Goal: Use online tool/utility: Utilize a website feature to perform a specific function

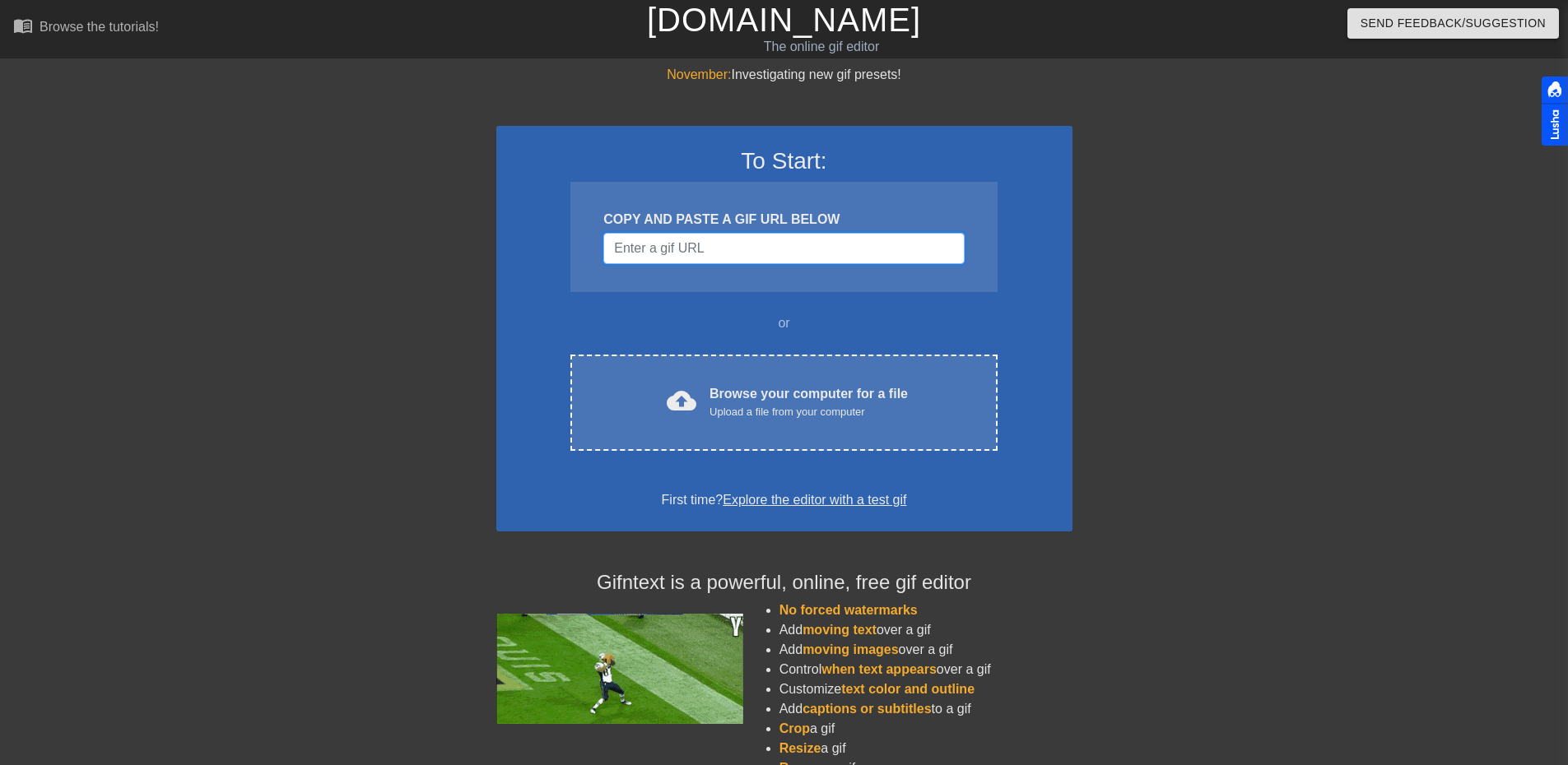
click at [698, 237] on input "Username" at bounding box center [783, 248] width 361 height 31
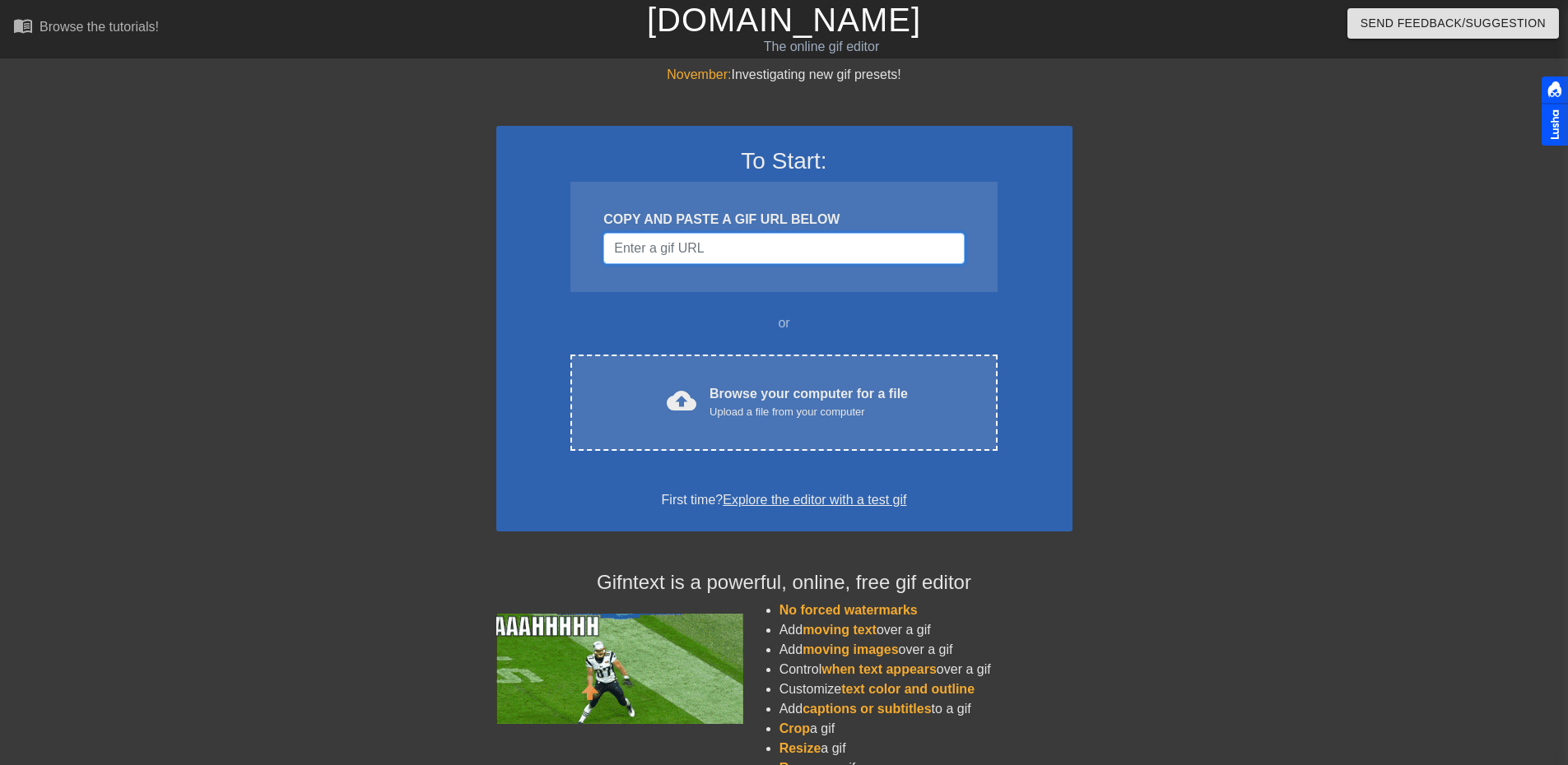
paste input "[DOMAIN_NAME]"
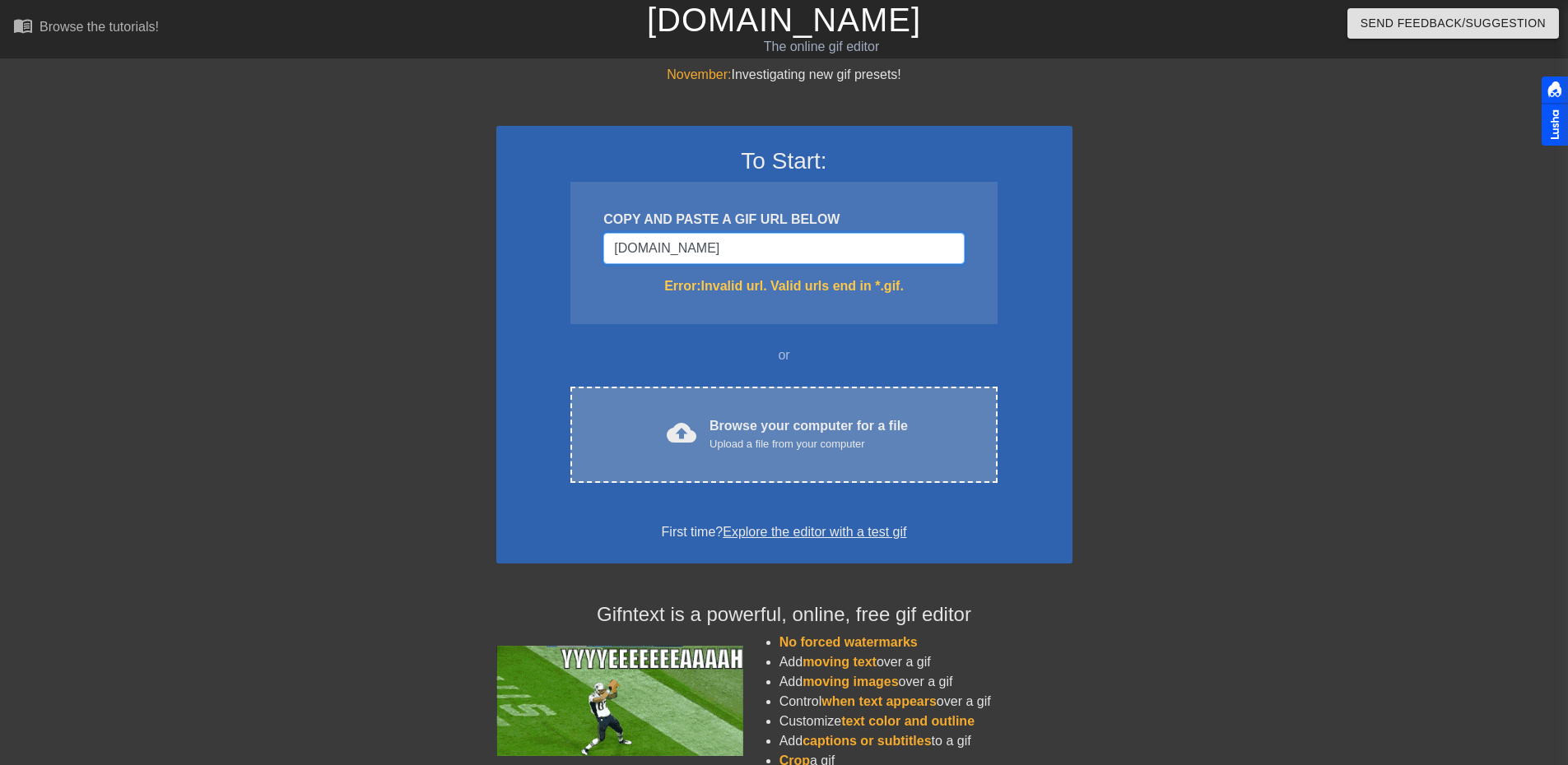
type input "[DOMAIN_NAME]"
click at [754, 427] on div "Browse your computer for a file Upload a file from your computer" at bounding box center [808, 434] width 198 height 36
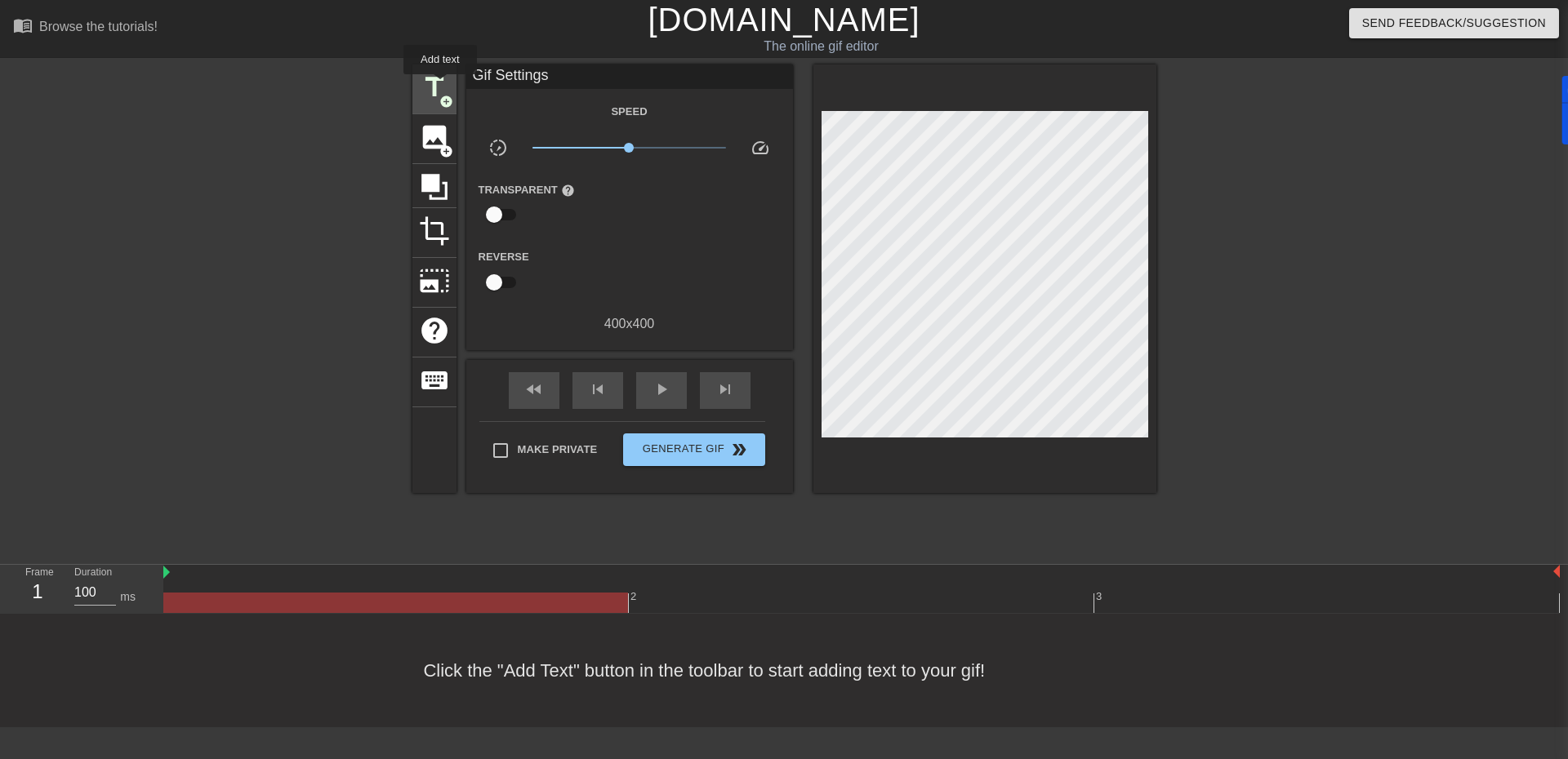
click at [440, 85] on span "title" at bounding box center [435, 88] width 31 height 31
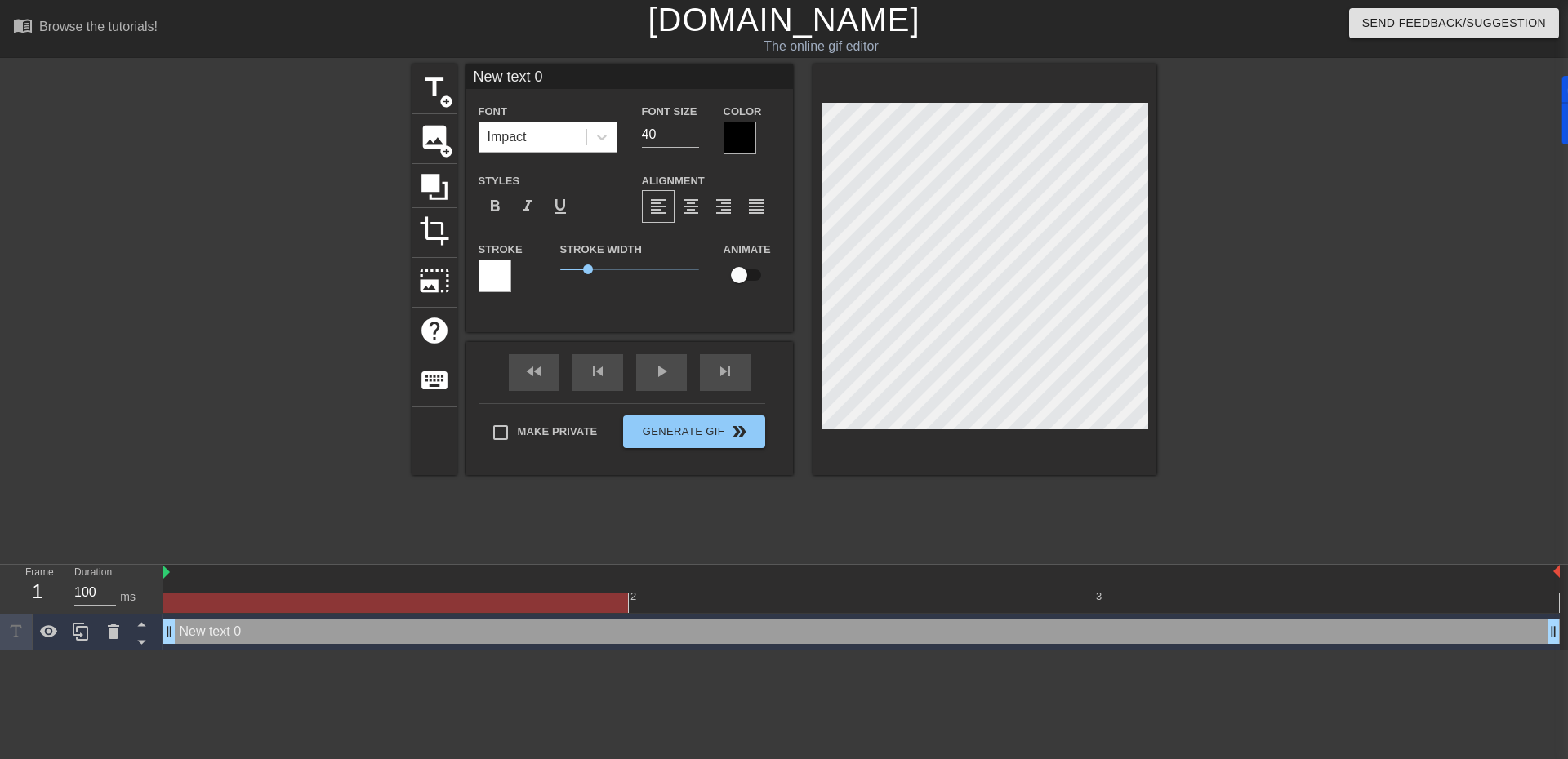
click at [541, 142] on div "Impact" at bounding box center [533, 137] width 107 height 30
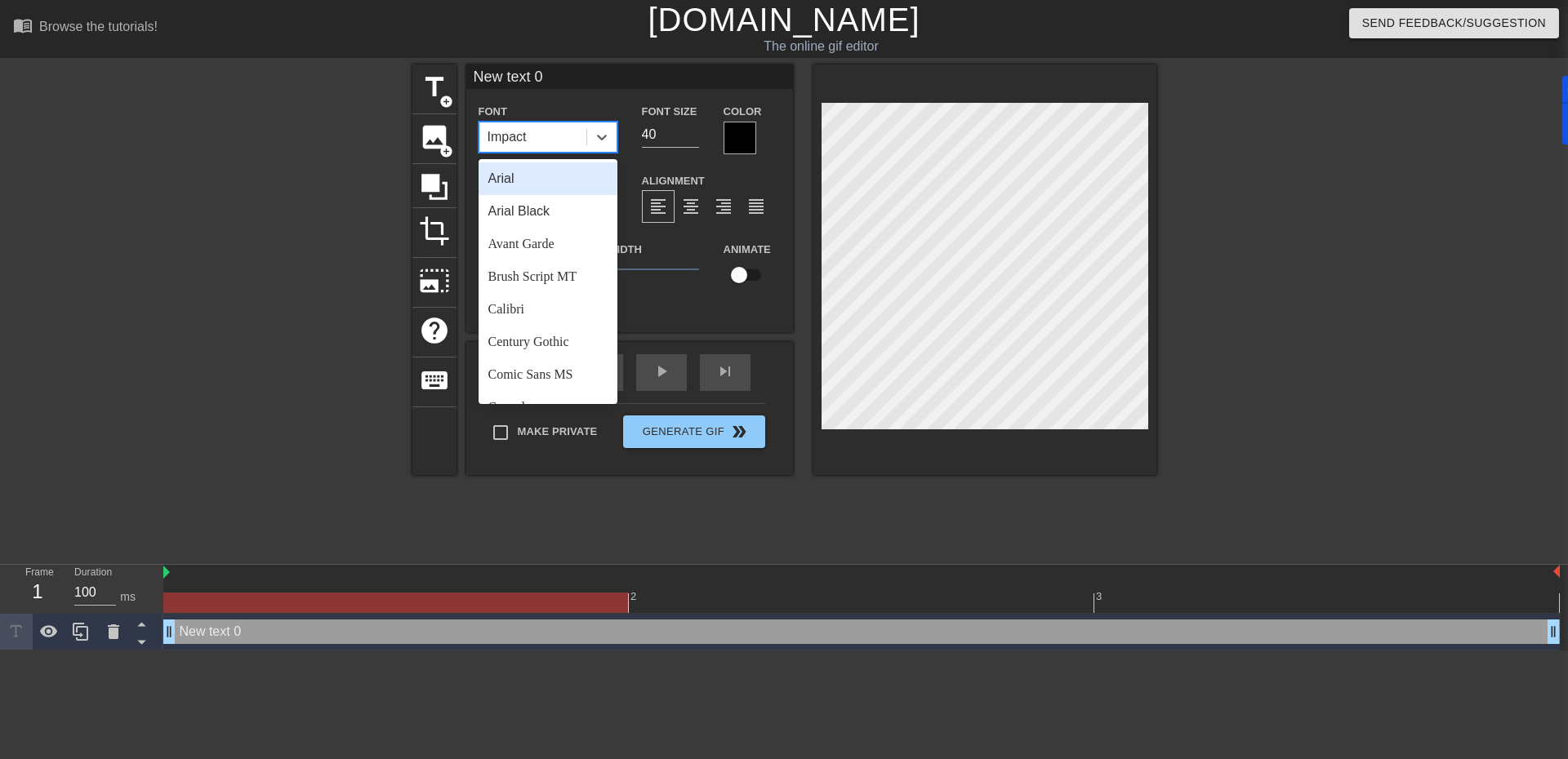
click at [541, 142] on div "Impact" at bounding box center [533, 137] width 107 height 30
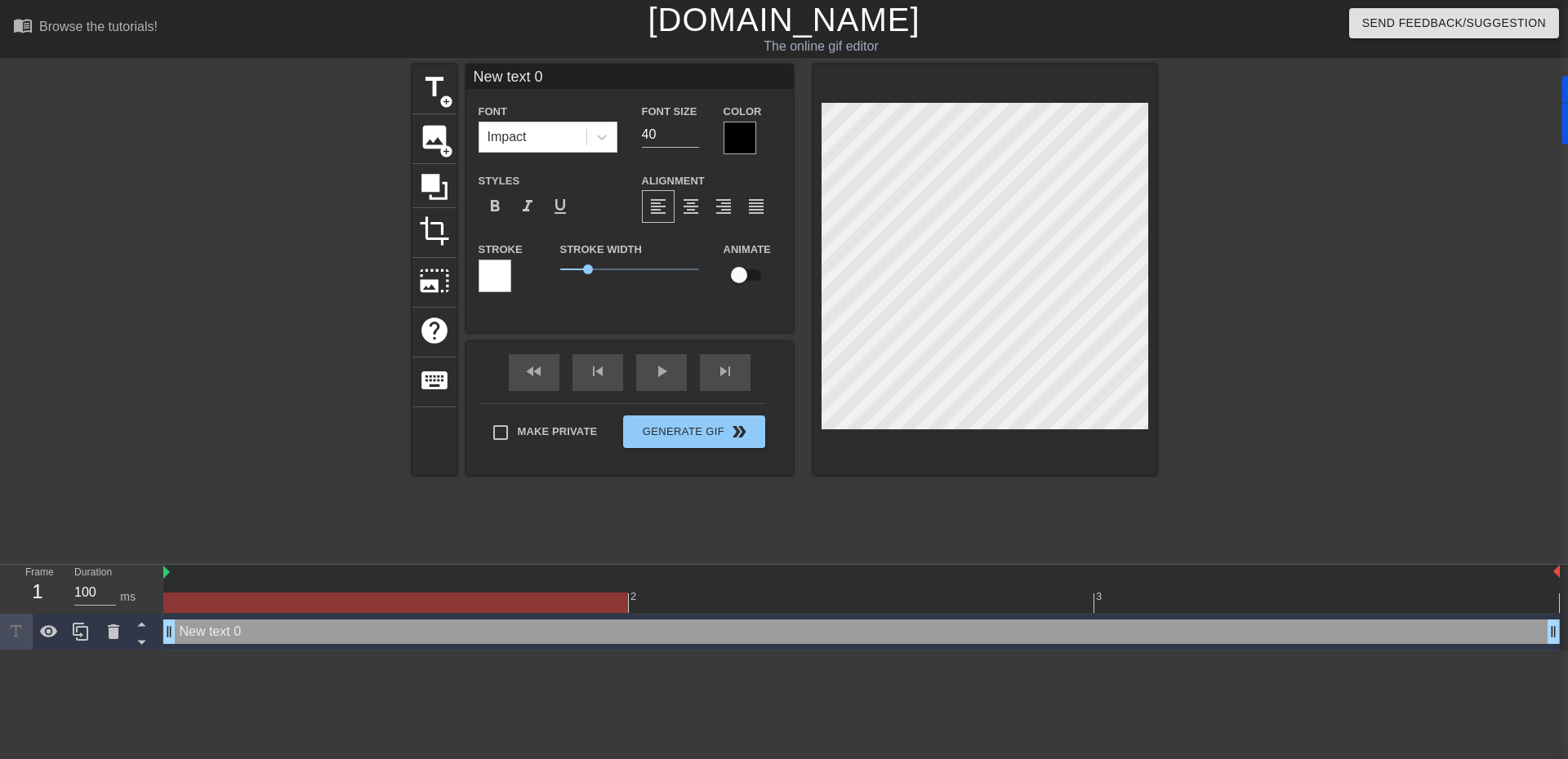
scroll to position [3, 4]
type input "l"
type textarea "l"
type input "la"
type textarea "la"
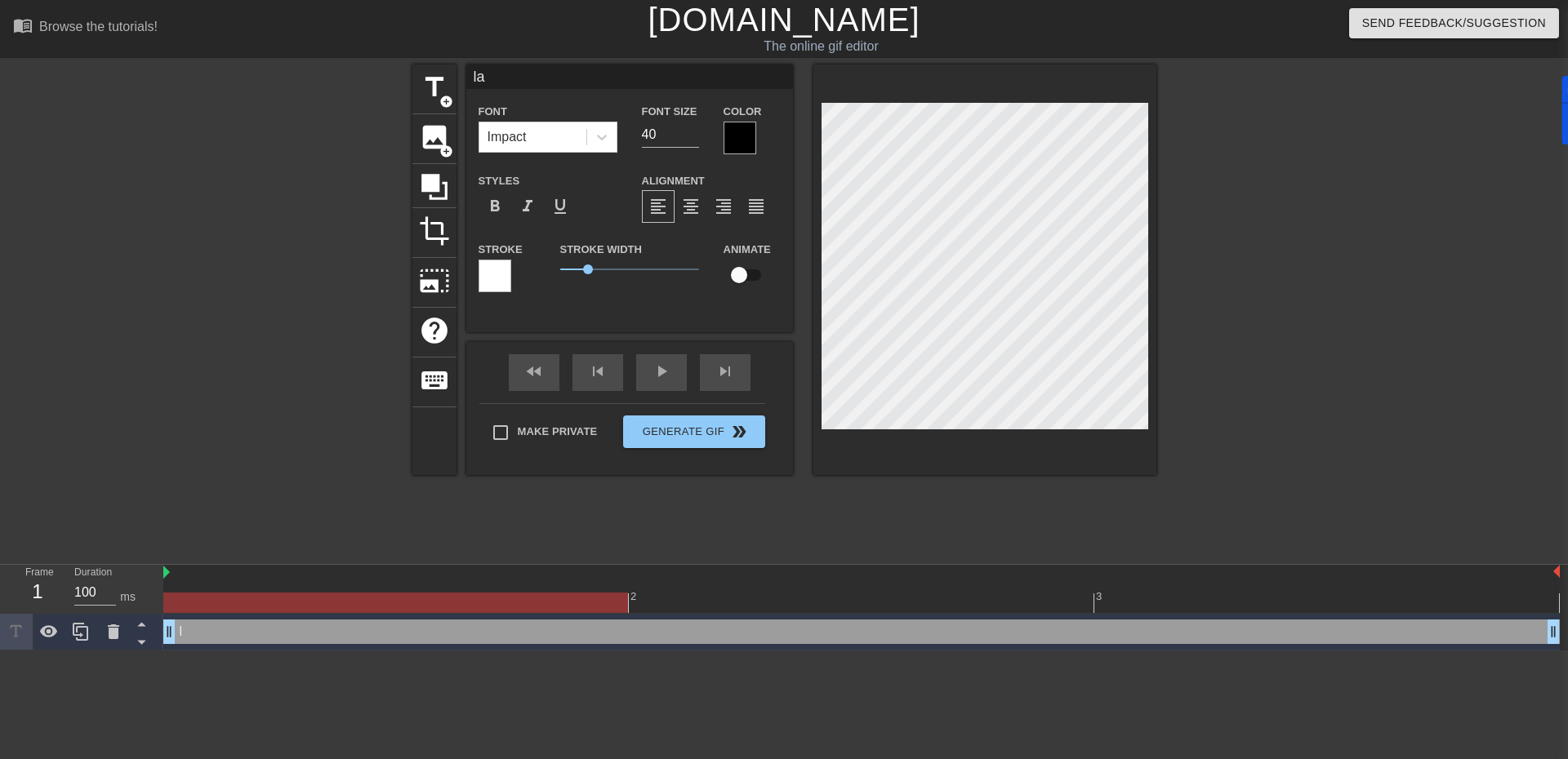
type input "lac"
type textarea "lac"
type input "la"
type textarea "la"
type input "l"
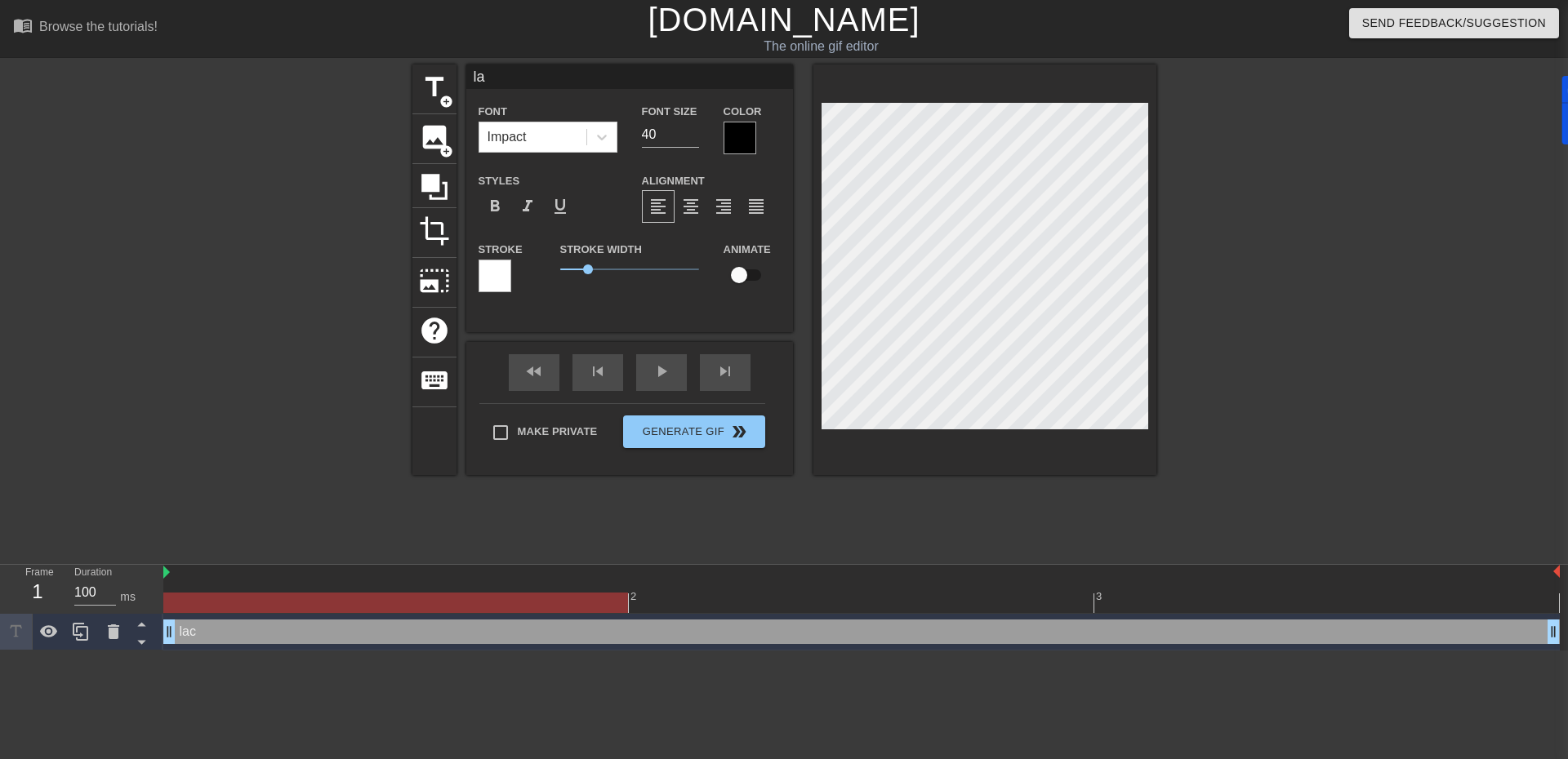
type textarea "l"
type input "L"
type textarea "L"
type input "LA"
type textarea "LA"
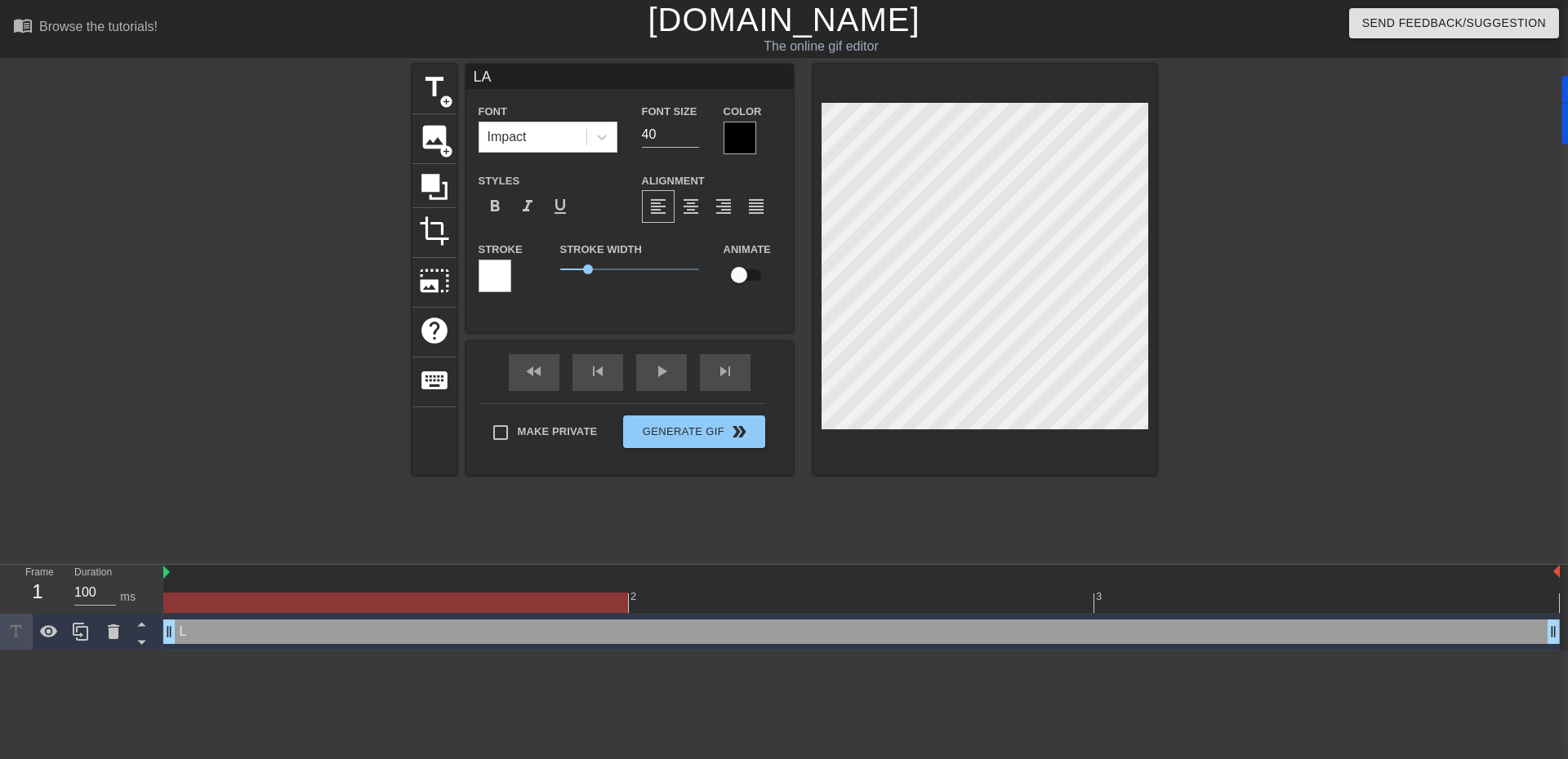
type input "LAC"
type textarea "LAC"
type input "LACR"
type textarea "LACR"
type input "LACRO"
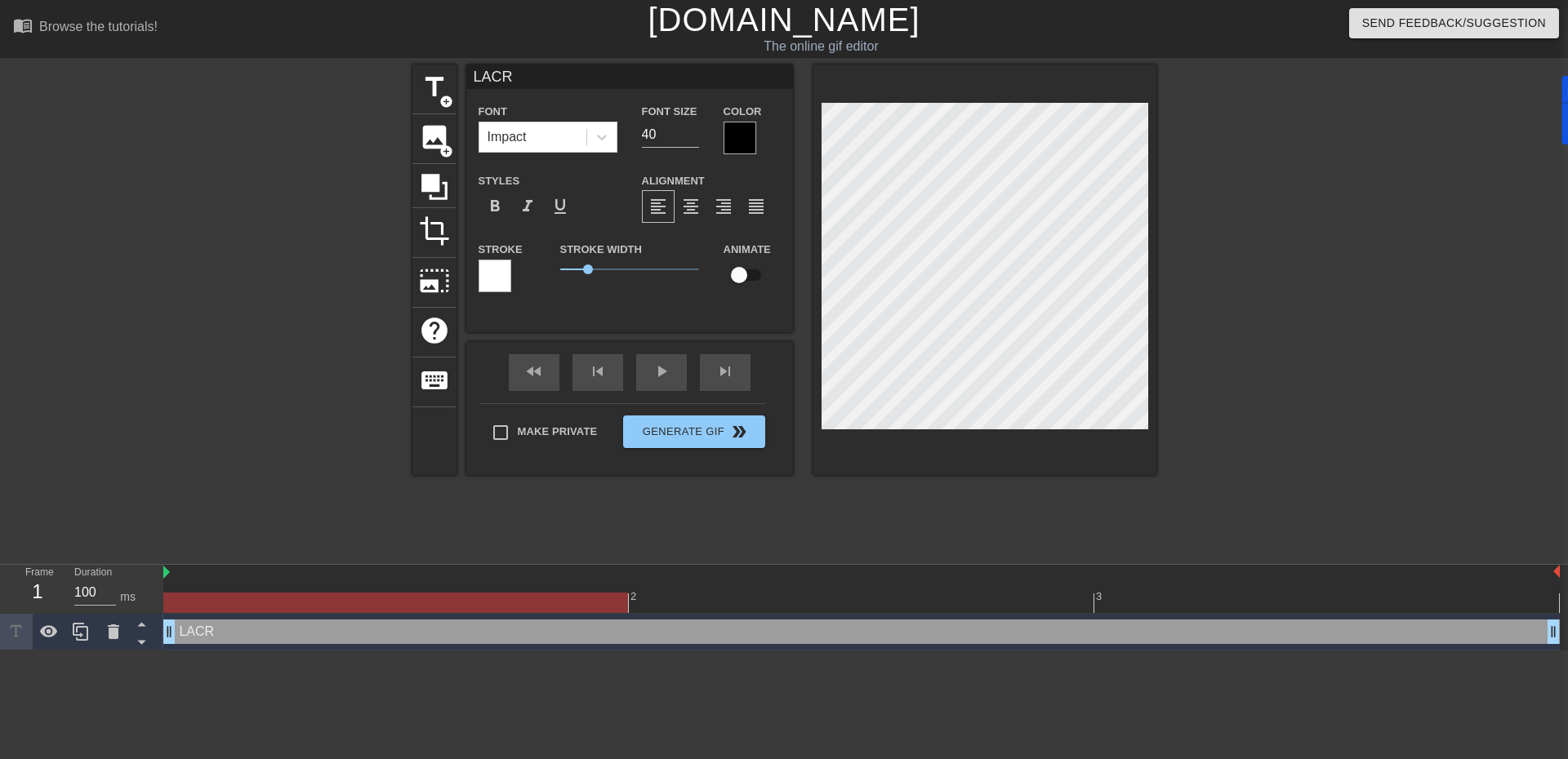
type textarea "LACRO"
type input "LACROU"
type textarea "LACROU"
drag, startPoint x: 588, startPoint y: 269, endPoint x: 625, endPoint y: 288, distance: 41.6
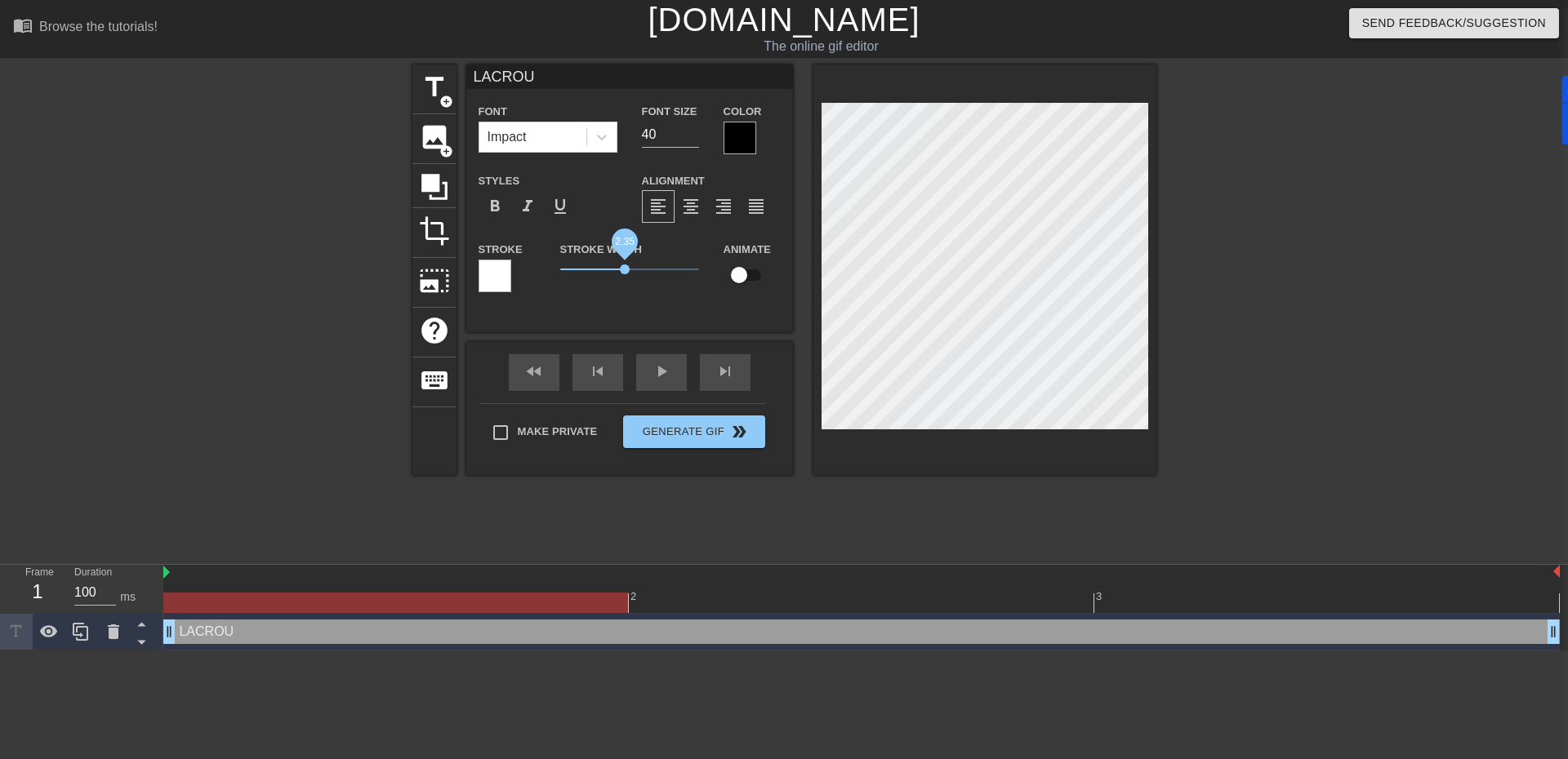
click at [625, 288] on div "Stroke Width 2.35" at bounding box center [629, 273] width 163 height 68
click at [687, 129] on input "41" at bounding box center [670, 134] width 57 height 26
click at [687, 129] on input "42" at bounding box center [670, 134] width 57 height 26
click at [687, 129] on input "43" at bounding box center [670, 134] width 57 height 26
type input "104"
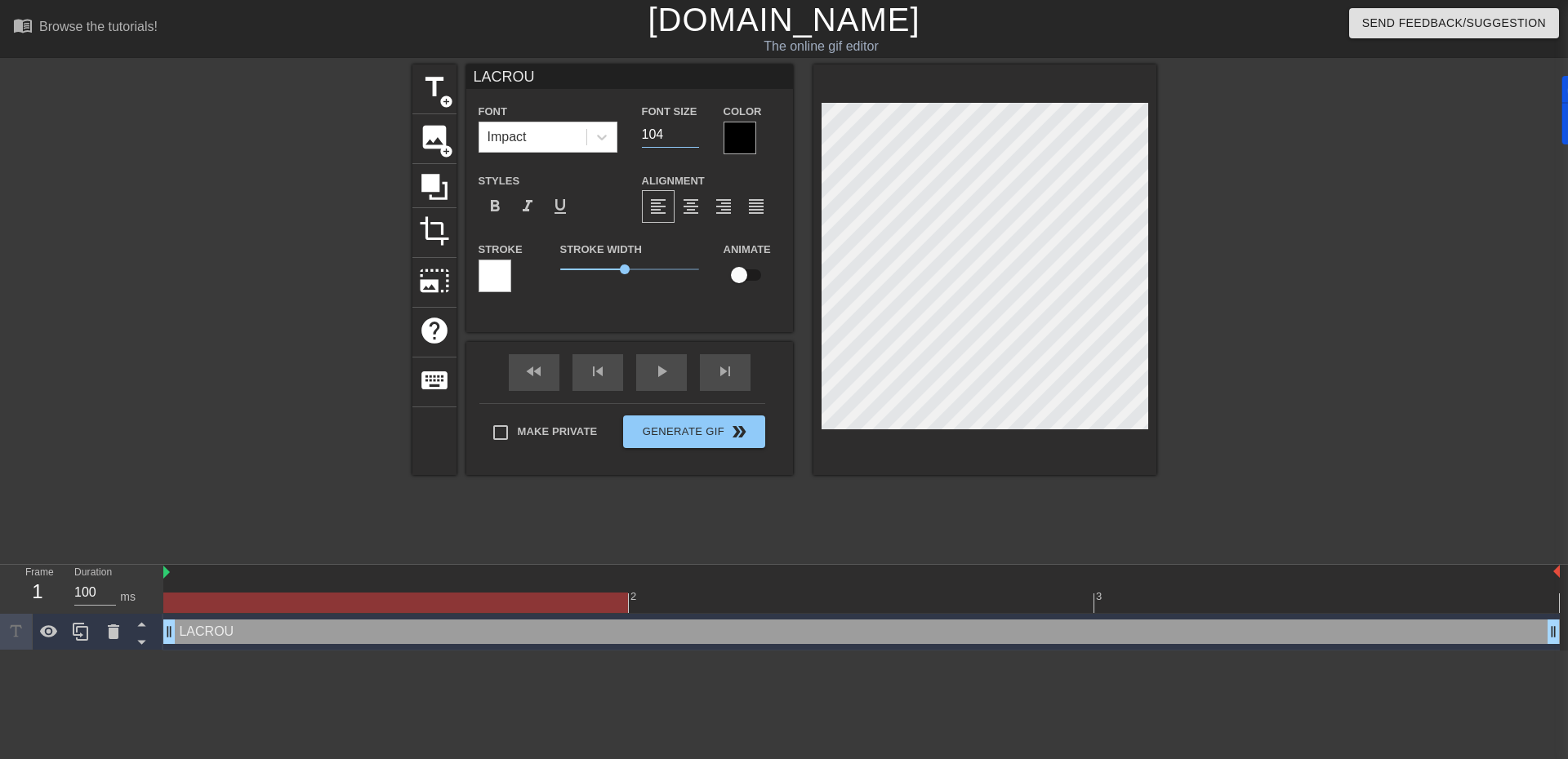
click at [687, 128] on input "104" at bounding box center [670, 134] width 57 height 26
click at [719, 135] on div "Color" at bounding box center [753, 127] width 82 height 53
click at [744, 134] on div at bounding box center [740, 138] width 32 height 32
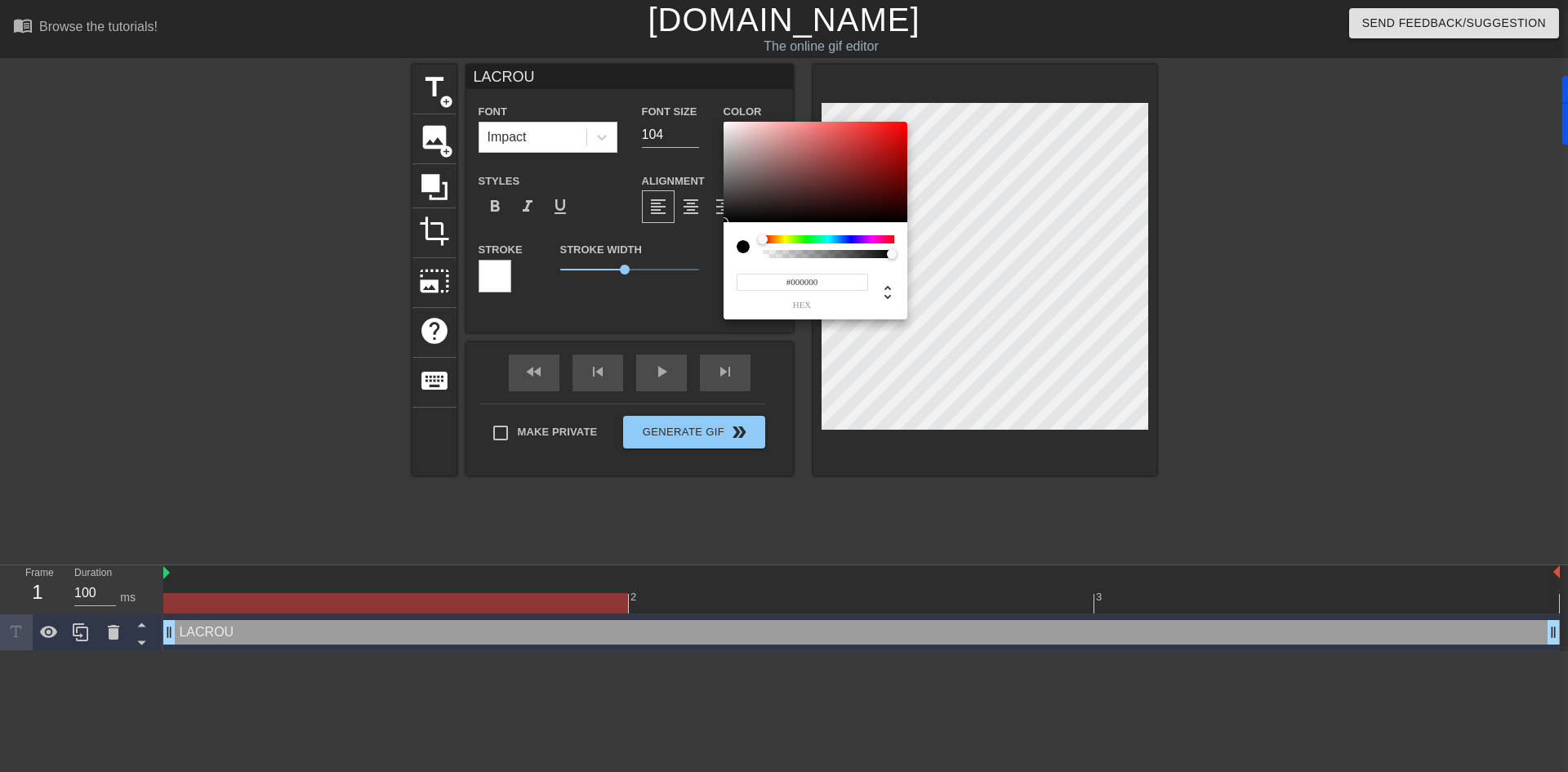
click at [820, 237] on div at bounding box center [828, 240] width 132 height 9
click at [843, 240] on div at bounding box center [828, 240] width 132 height 9
click at [876, 240] on div at bounding box center [828, 240] width 132 height 9
drag, startPoint x: 866, startPoint y: 240, endPoint x: 856, endPoint y: 241, distance: 10.0
click at [856, 241] on div at bounding box center [828, 240] width 132 height 9
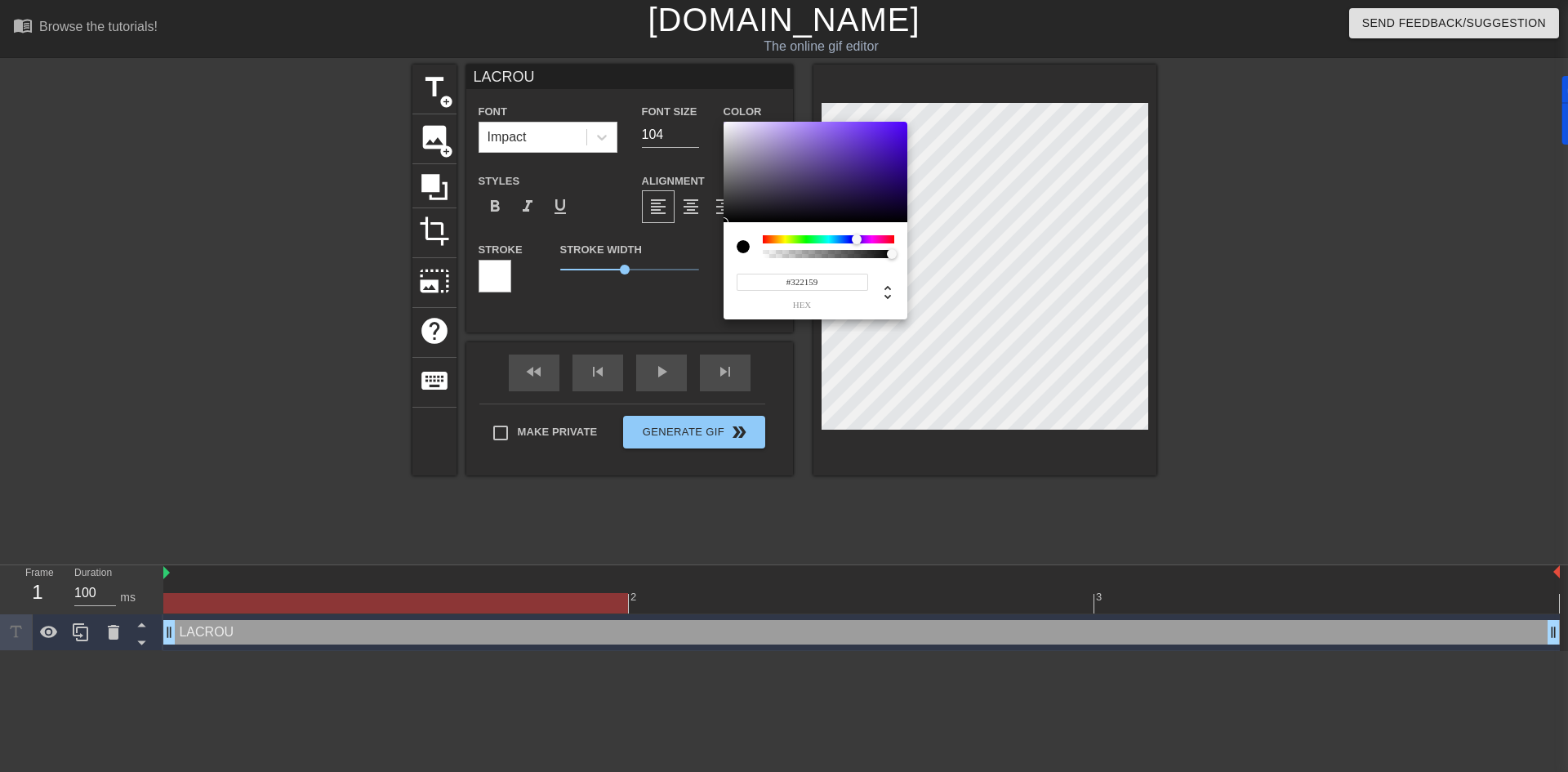
click at [838, 187] on div at bounding box center [815, 172] width 184 height 101
click at [862, 160] on div at bounding box center [815, 172] width 184 height 101
click at [890, 139] on div at bounding box center [815, 172] width 184 height 101
drag, startPoint x: 890, startPoint y: 139, endPoint x: 908, endPoint y: 122, distance: 24.8
click at [908, 122] on div "#4C00FE hex" at bounding box center [784, 386] width 1568 height 772
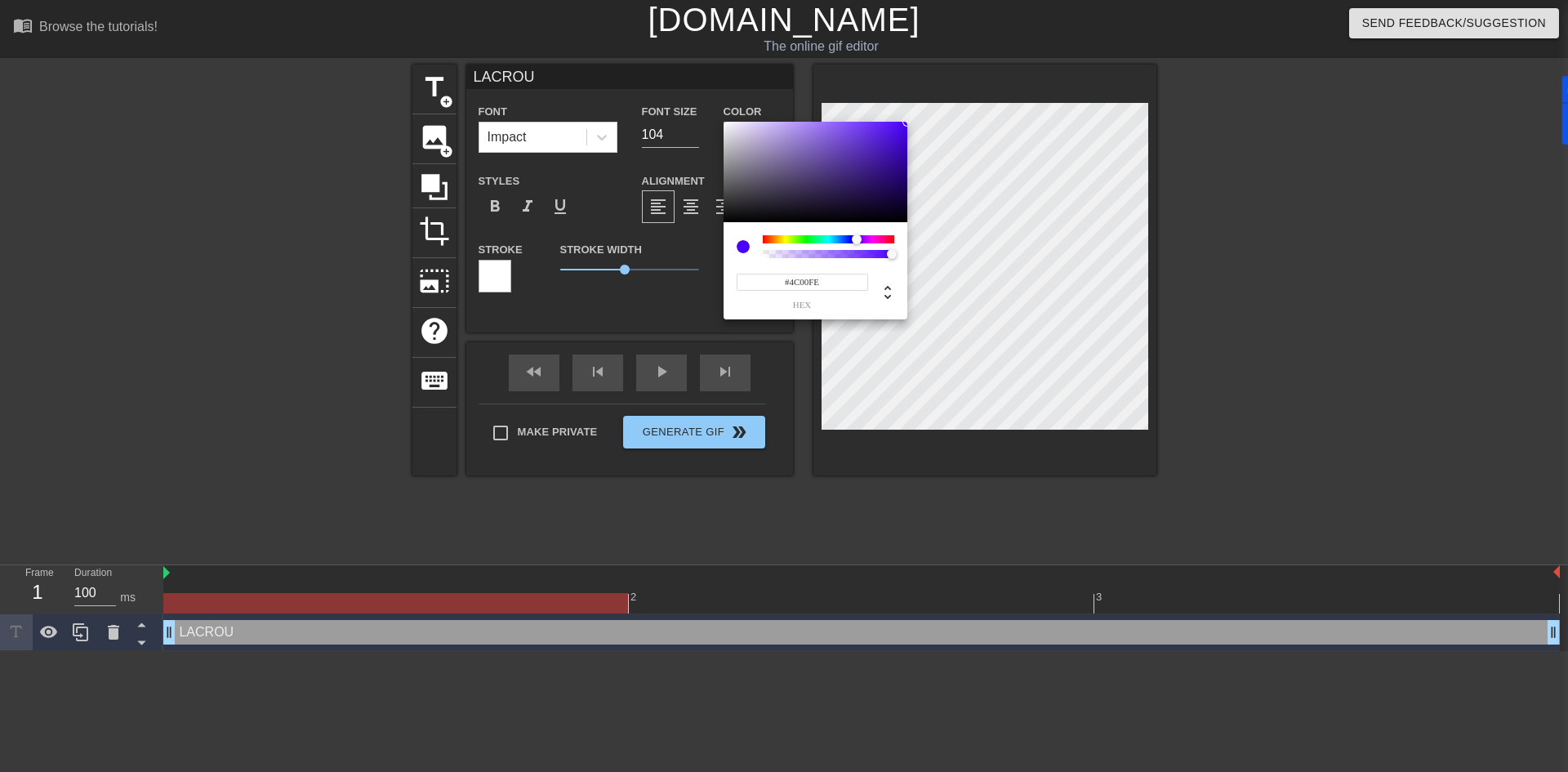
drag, startPoint x: 859, startPoint y: 234, endPoint x: 902, endPoint y: 236, distance: 43.0
click at [902, 236] on div "#4C00FE hex" at bounding box center [815, 270] width 184 height 97
click at [896, 237] on div "#4C00FE hex" at bounding box center [815, 270] width 184 height 97
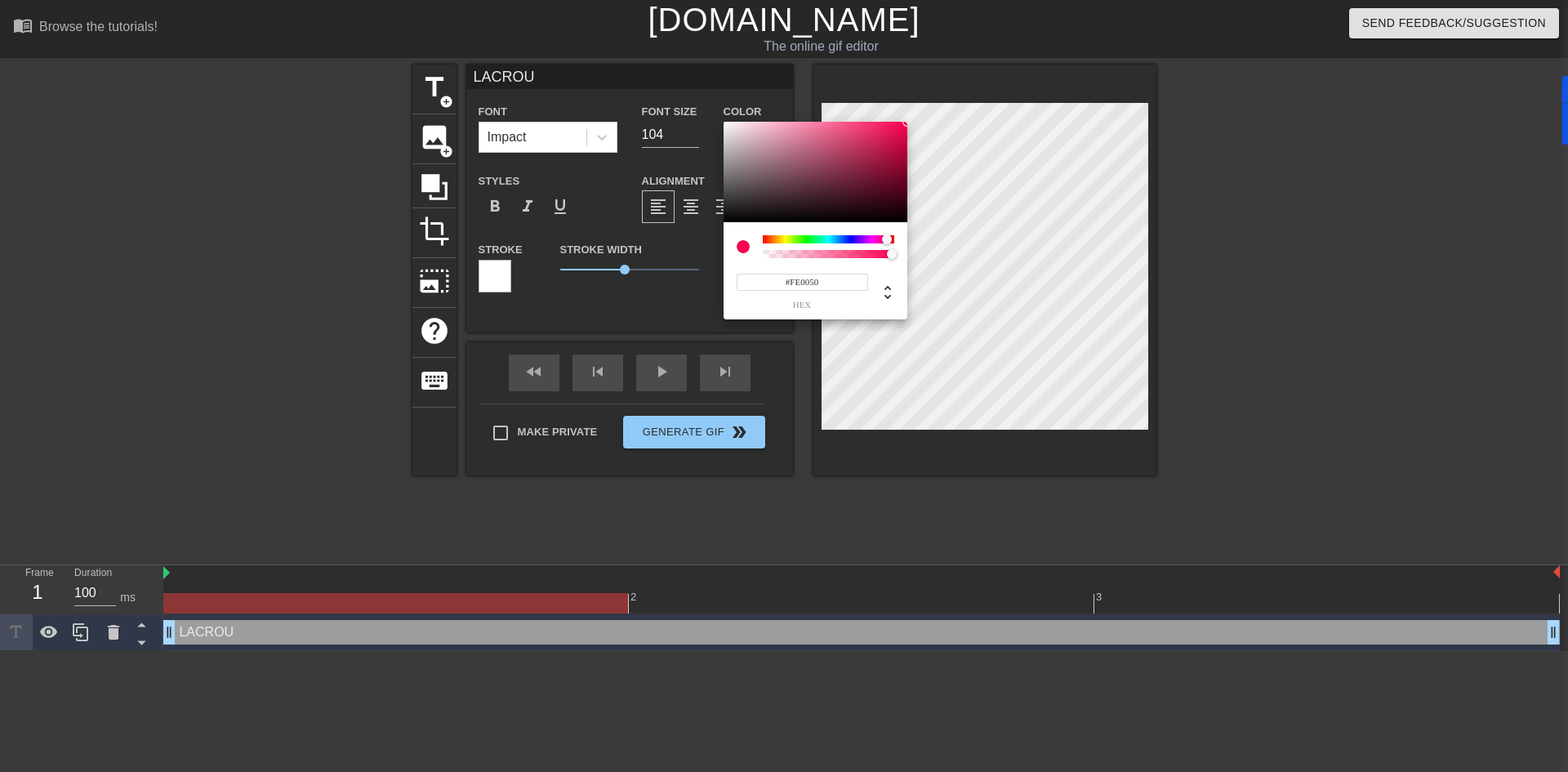
click at [887, 238] on div at bounding box center [828, 240] width 132 height 9
drag, startPoint x: 887, startPoint y: 238, endPoint x: 900, endPoint y: 238, distance: 13.0
click at [900, 238] on div at bounding box center [899, 241] width 10 height 10
click at [792, 239] on div at bounding box center [828, 240] width 132 height 9
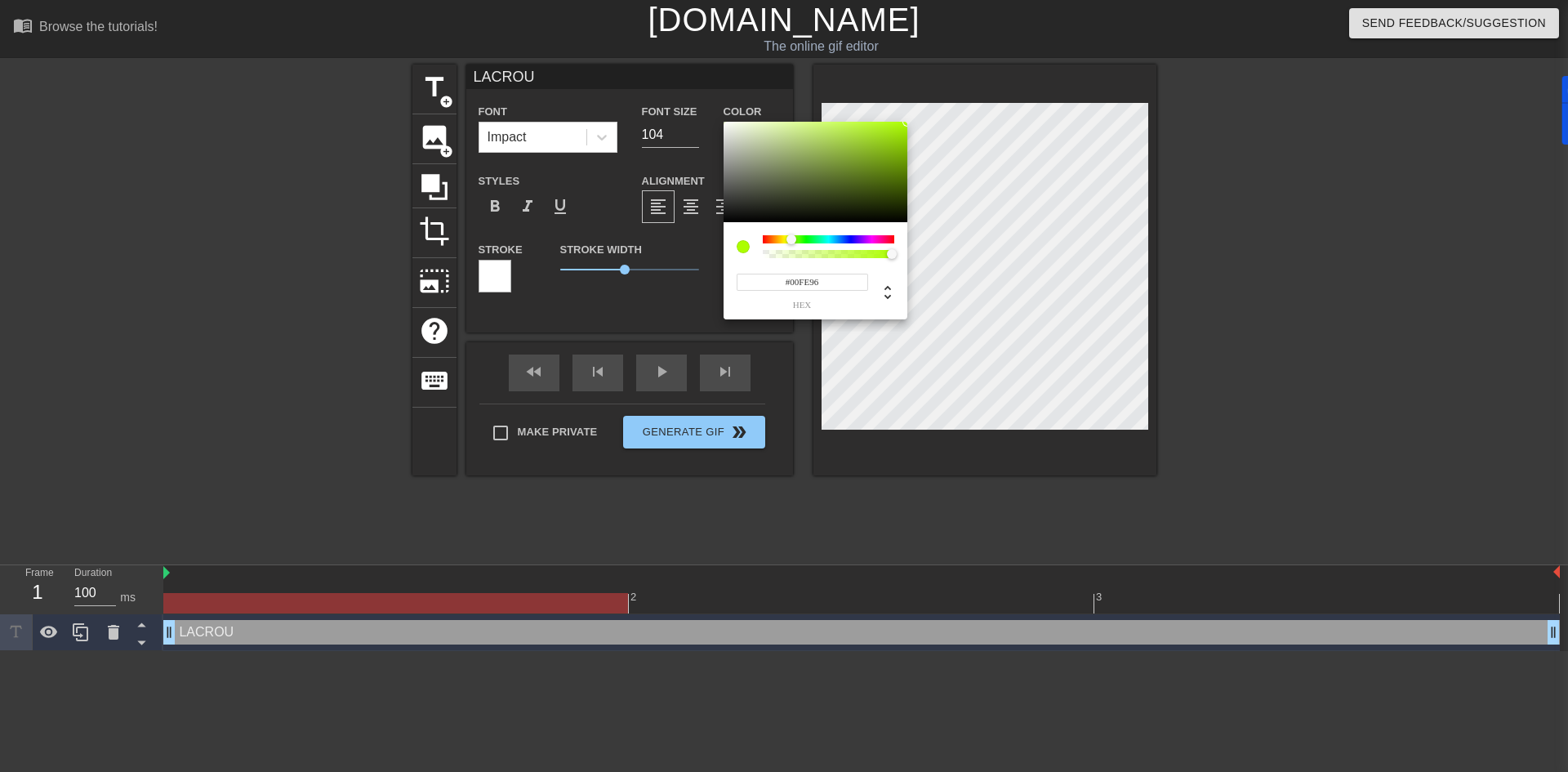
click at [819, 241] on div at bounding box center [828, 240] width 132 height 9
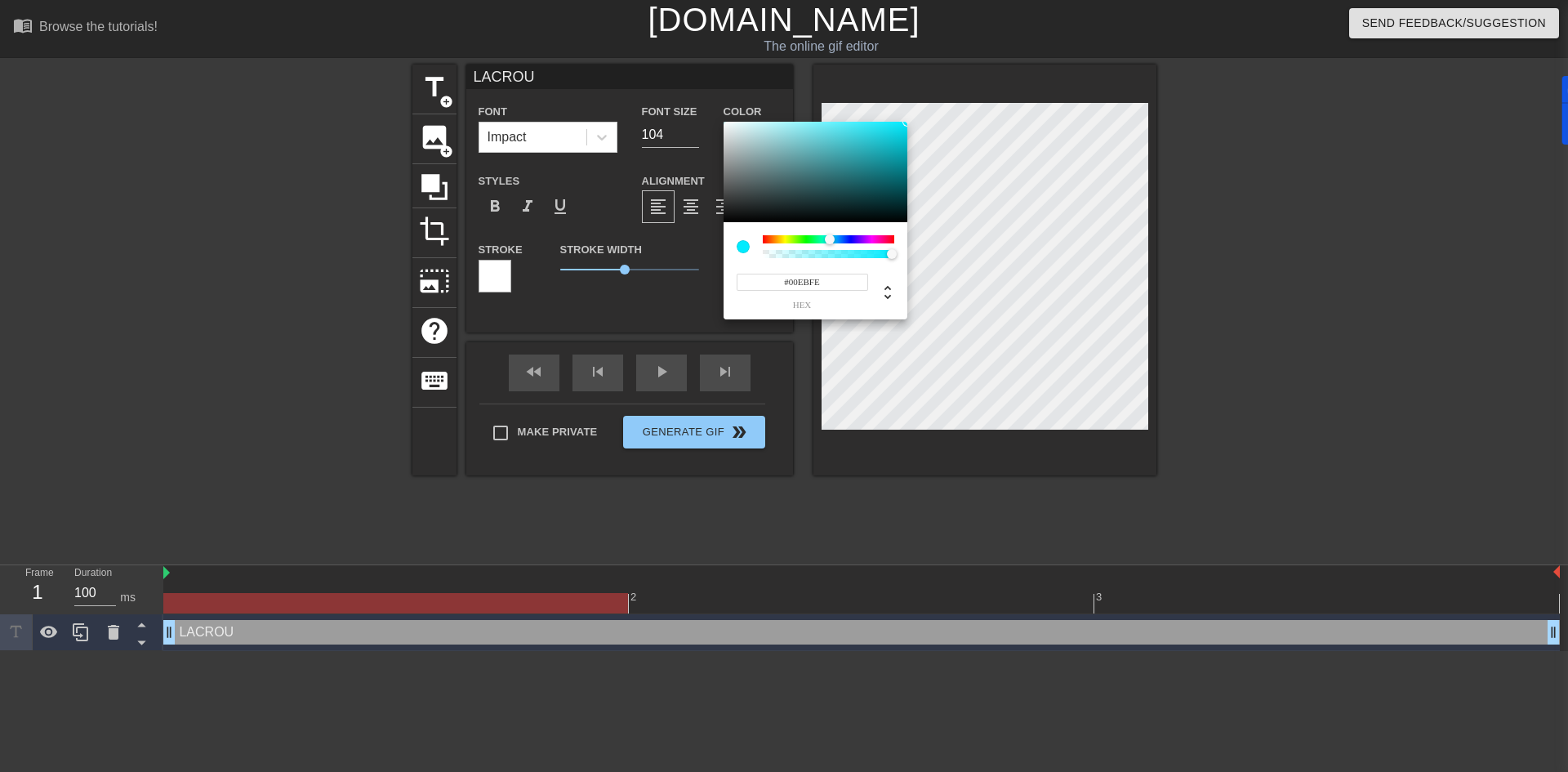
click at [830, 237] on div at bounding box center [828, 240] width 132 height 9
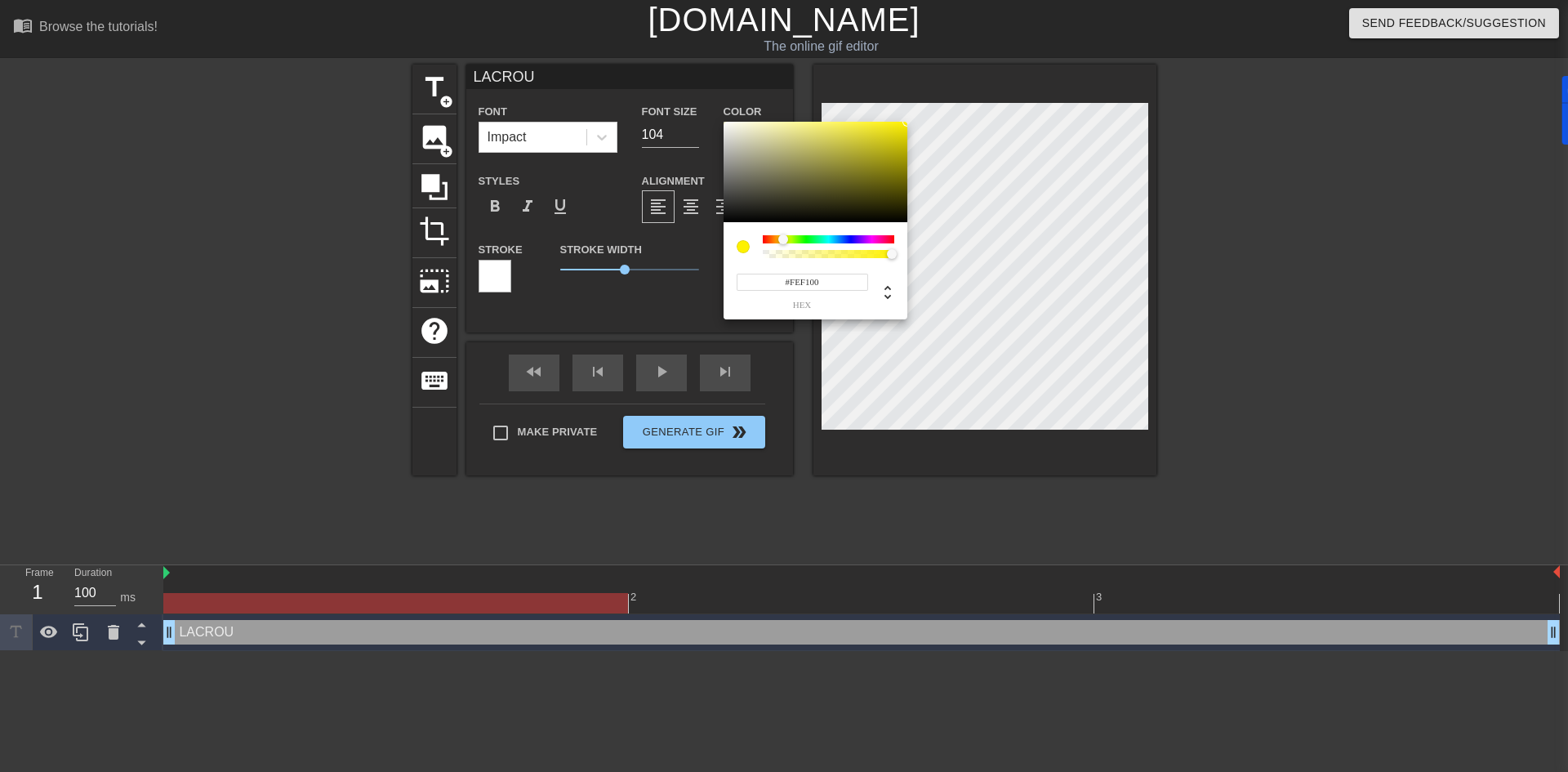
click at [783, 241] on div at bounding box center [828, 240] width 132 height 9
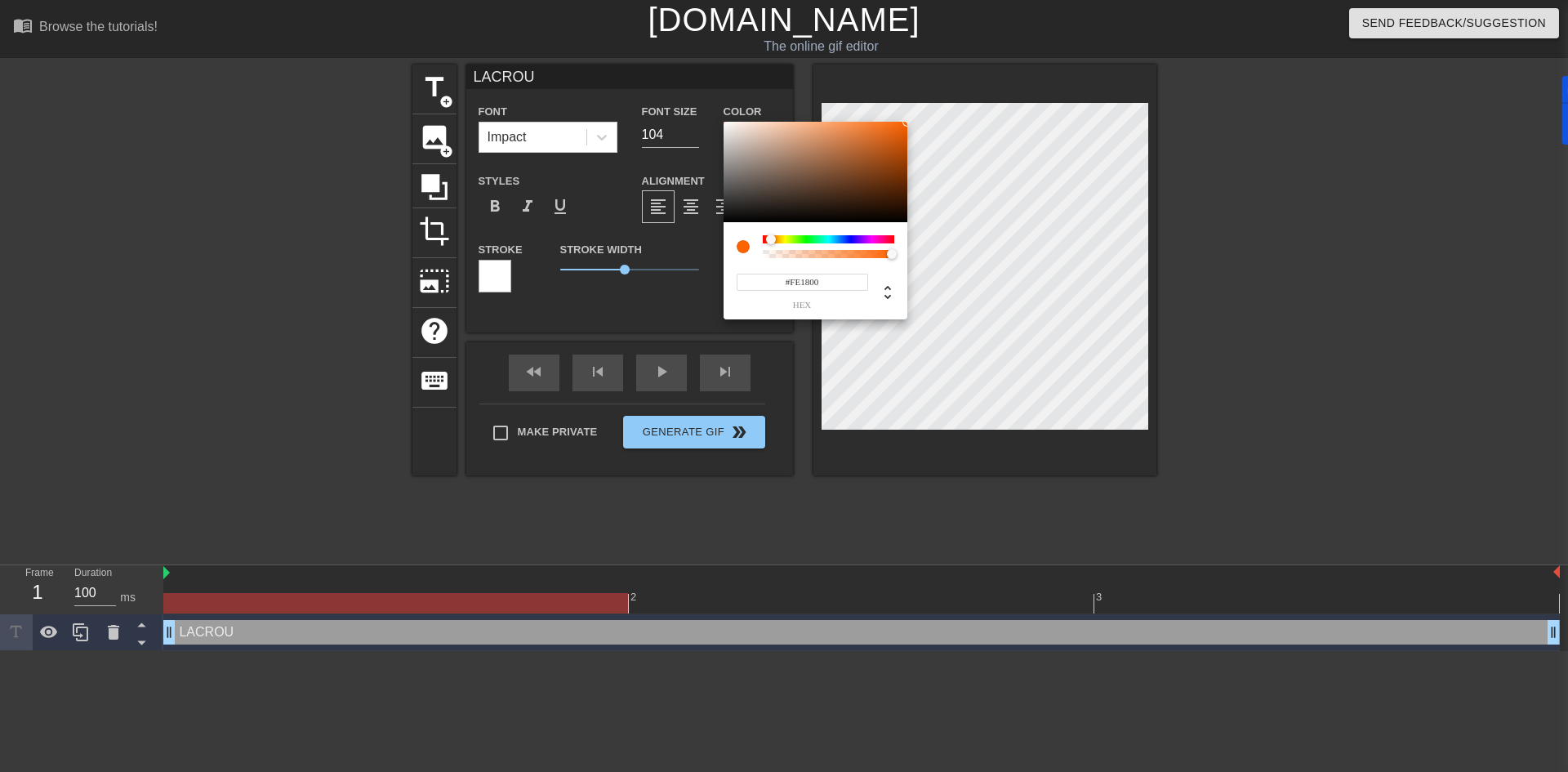
drag, startPoint x: 783, startPoint y: 241, endPoint x: 764, endPoint y: 242, distance: 19.0
click at [766, 242] on div at bounding box center [771, 240] width 10 height 10
type input "254"
type input "1"
drag, startPoint x: 773, startPoint y: 253, endPoint x: 928, endPoint y: 265, distance: 155.5
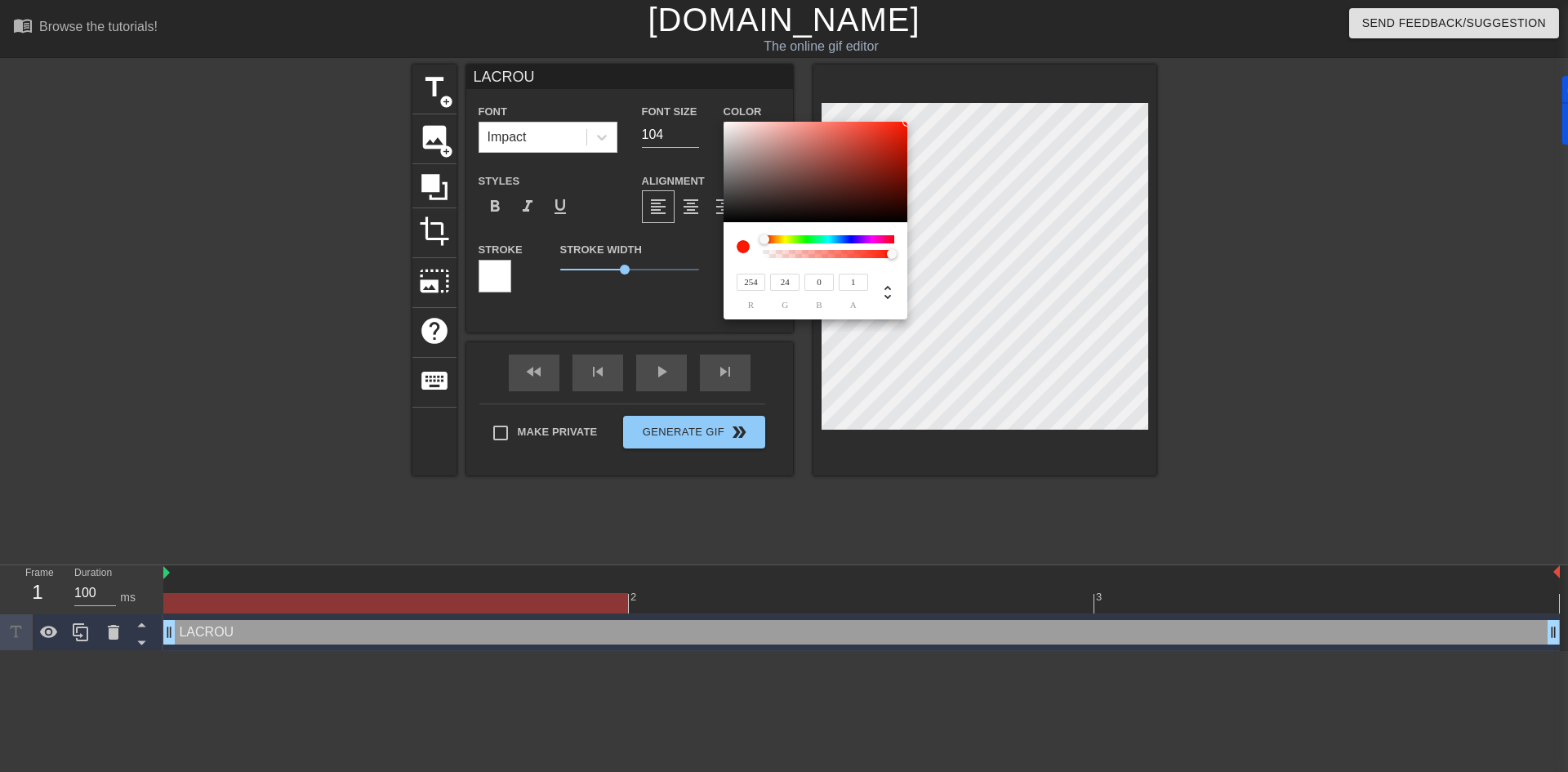
click at [928, 265] on div "254 r 24 g 0 b 1 a" at bounding box center [784, 386] width 1568 height 772
type input "58"
type input "254"
click at [801, 241] on div at bounding box center [828, 240] width 132 height 9
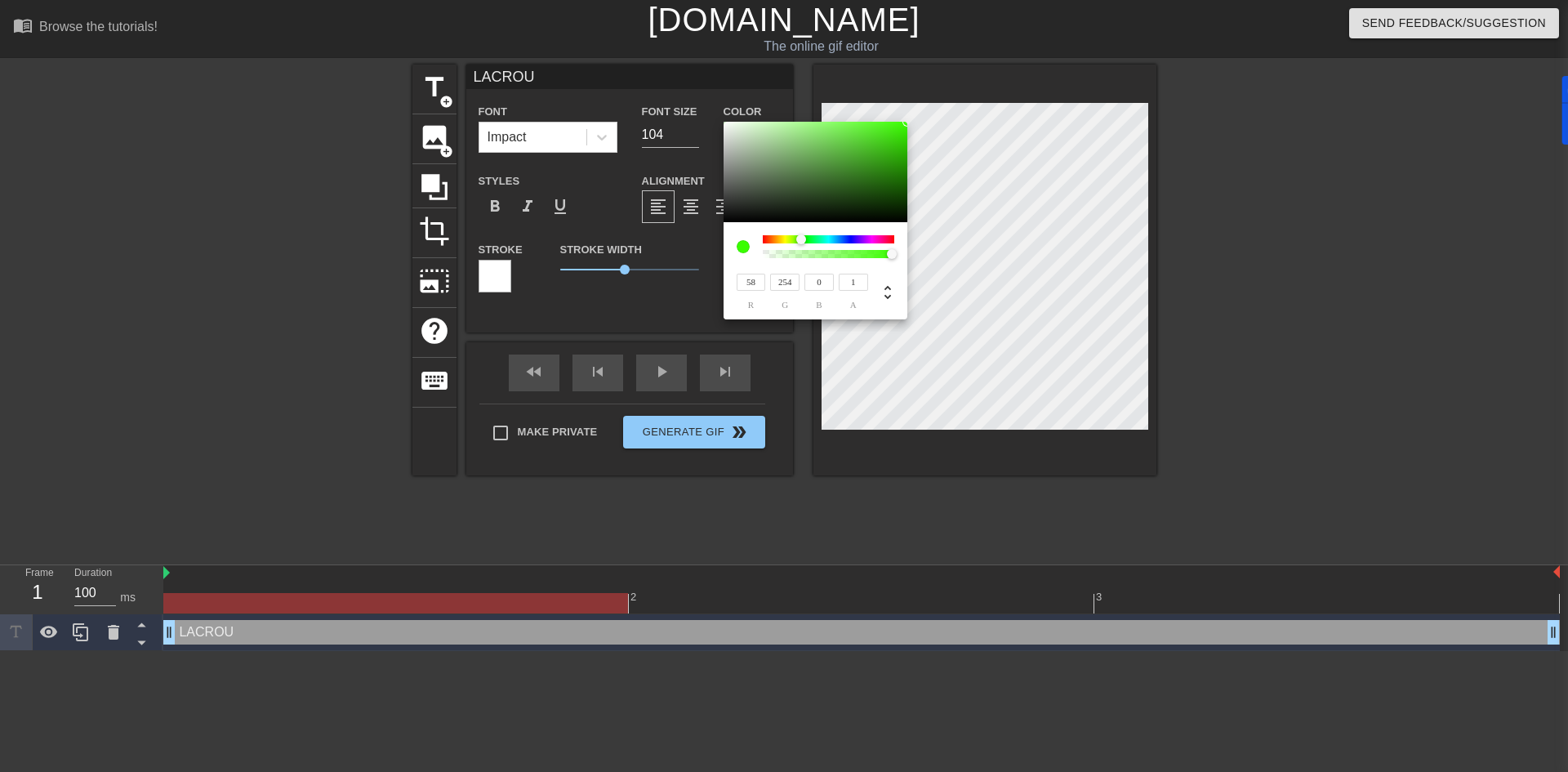
type input "143"
type input "163"
type input "138"
type input "149"
type input "169"
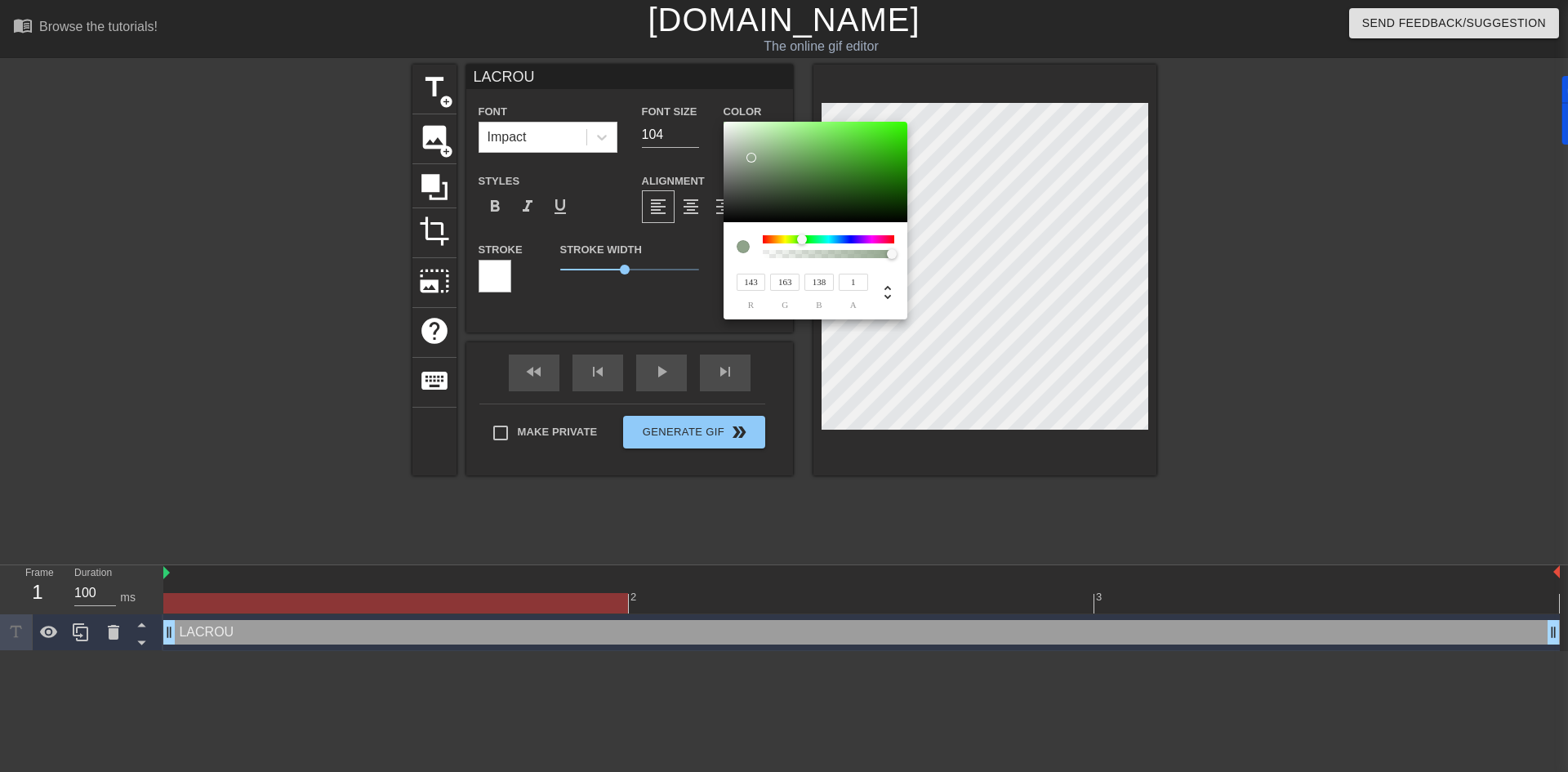
type input "144"
type input "201"
type input "215"
type input "198"
type input "228"
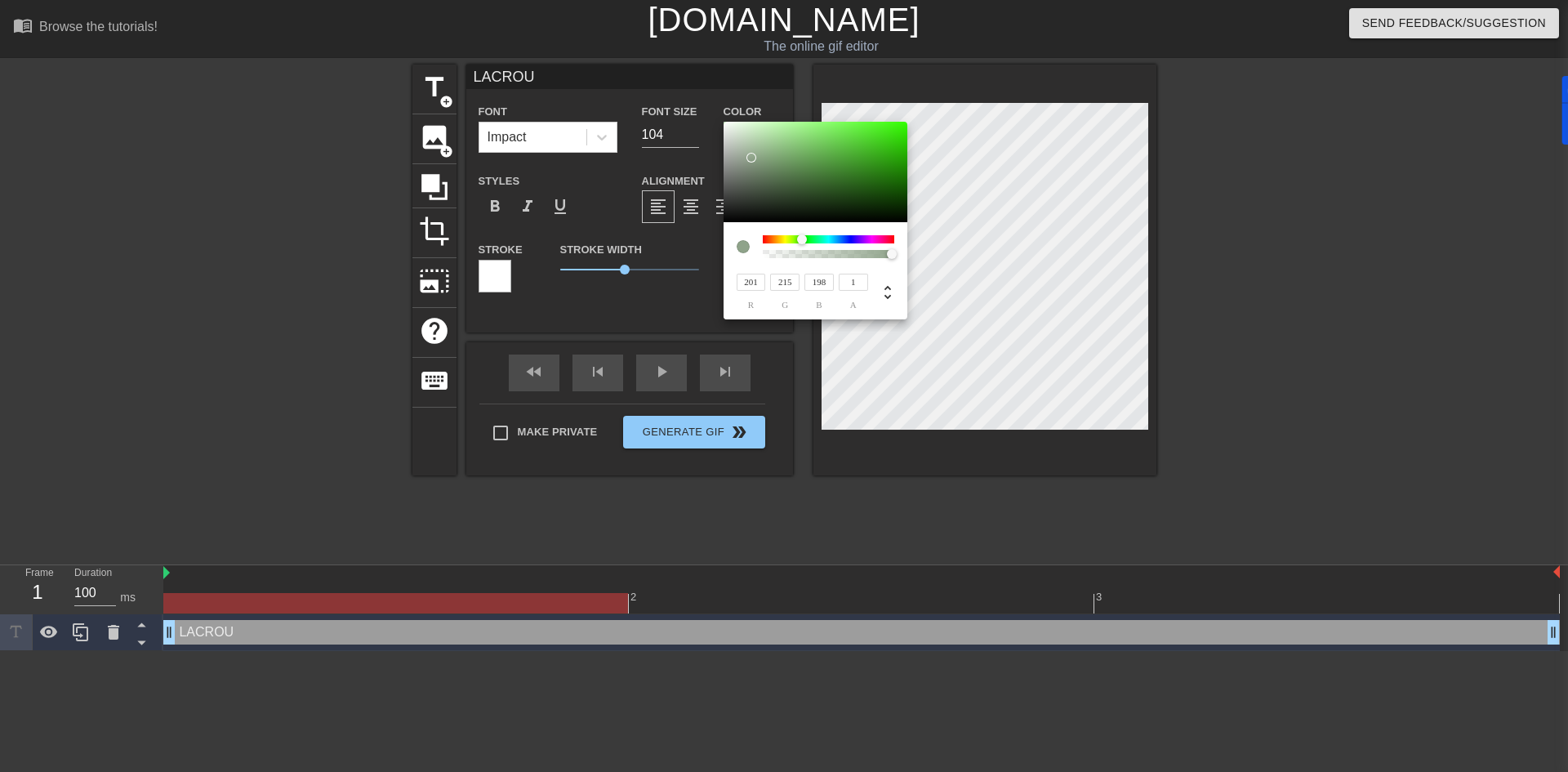
type input "235"
type input "227"
type input "239"
type input "244"
type input "239"
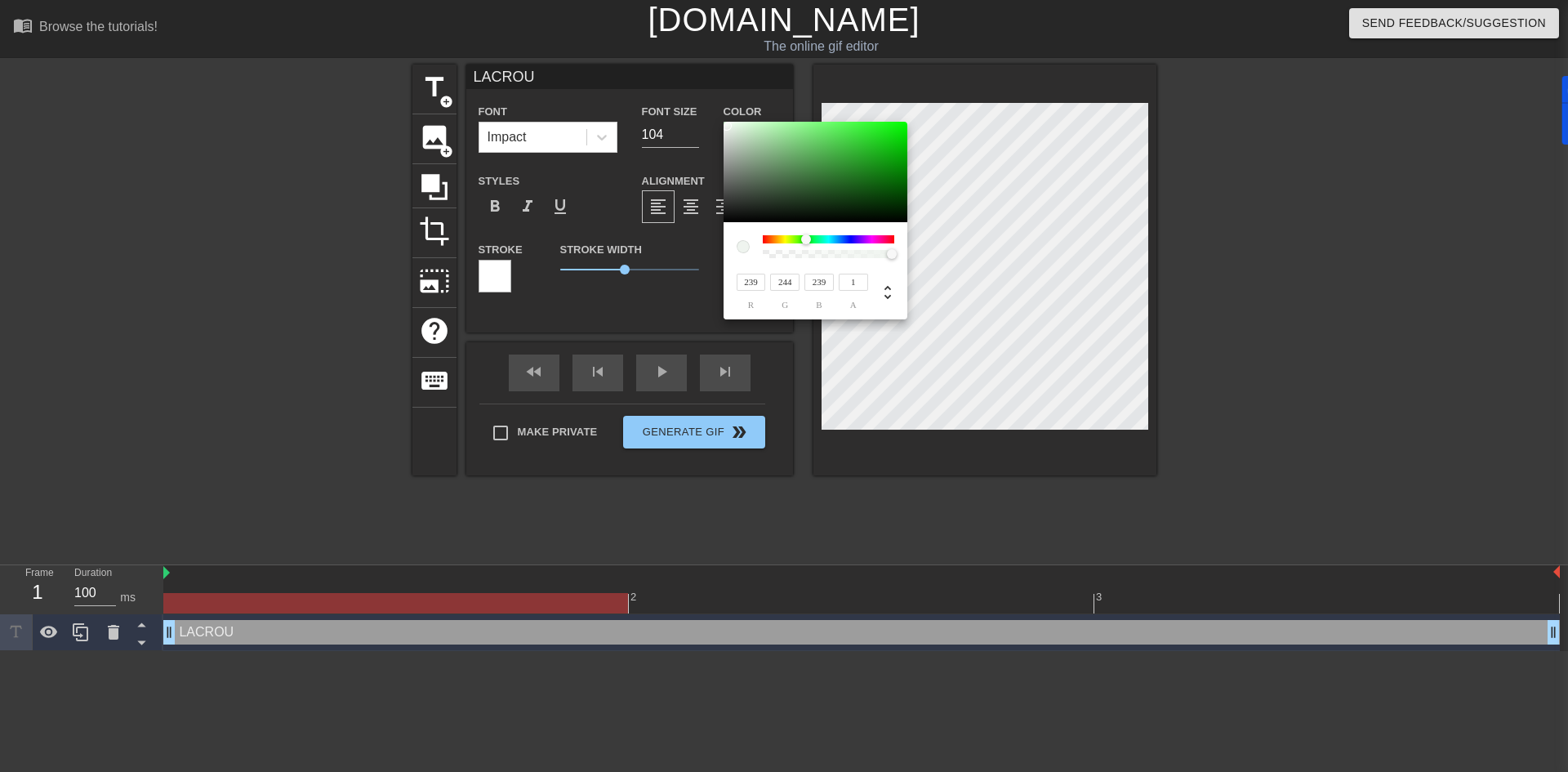
type input "255"
drag, startPoint x: 753, startPoint y: 157, endPoint x: 720, endPoint y: 117, distance: 51.9
click at [720, 117] on div "255 r 255 g 255 b 1 a" at bounding box center [784, 386] width 1568 height 772
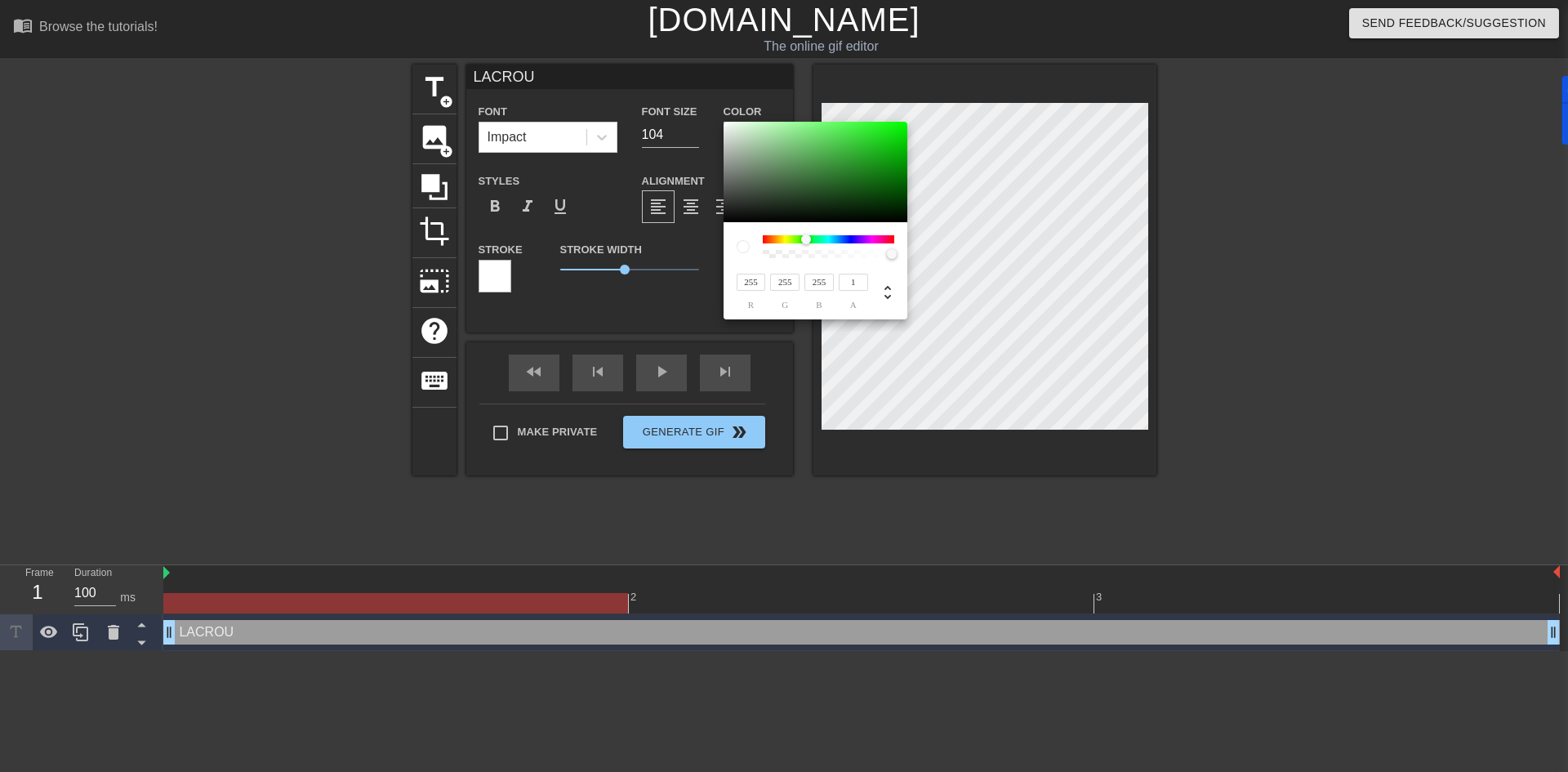
type input "199"
type input "215"
type input "199"
type input "191"
type input "207"
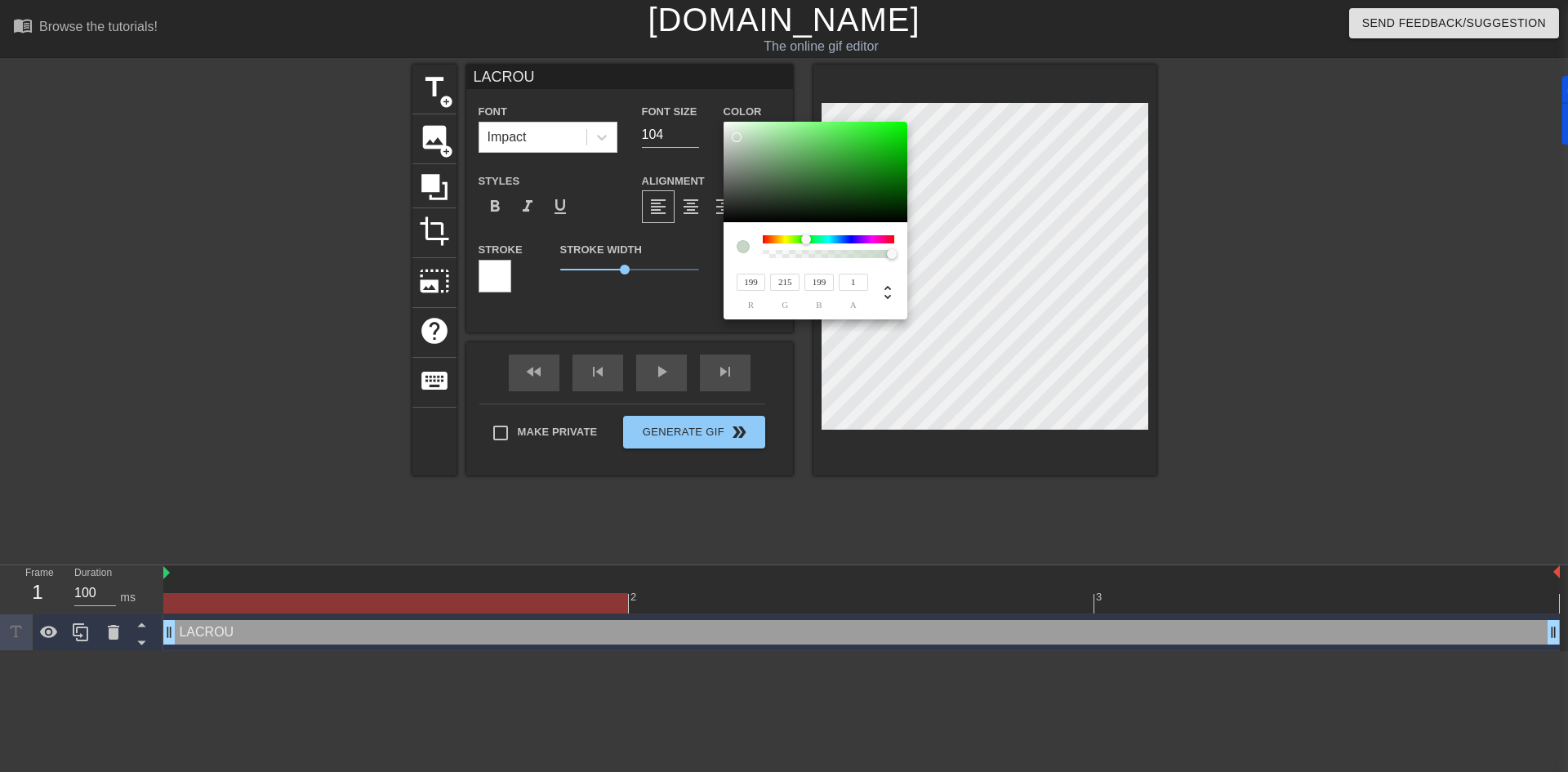
type input "191"
type input "178"
type input "192"
type input "178"
drag, startPoint x: 736, startPoint y: 137, endPoint x: 736, endPoint y: 146, distance: 9.0
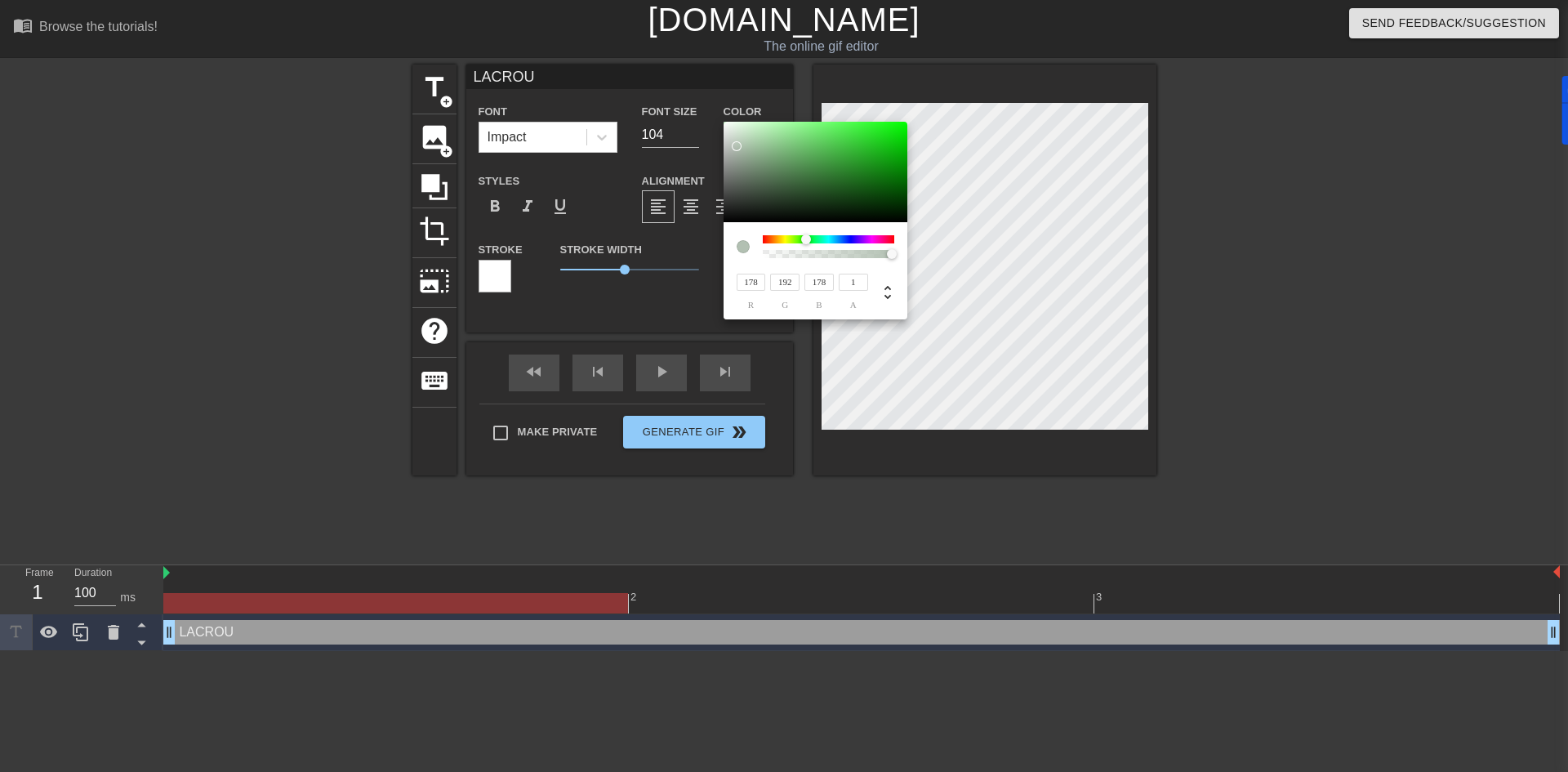
click at [736, 146] on div at bounding box center [815, 172] width 184 height 101
type input "167"
type input "178"
type input "167"
type input "169"
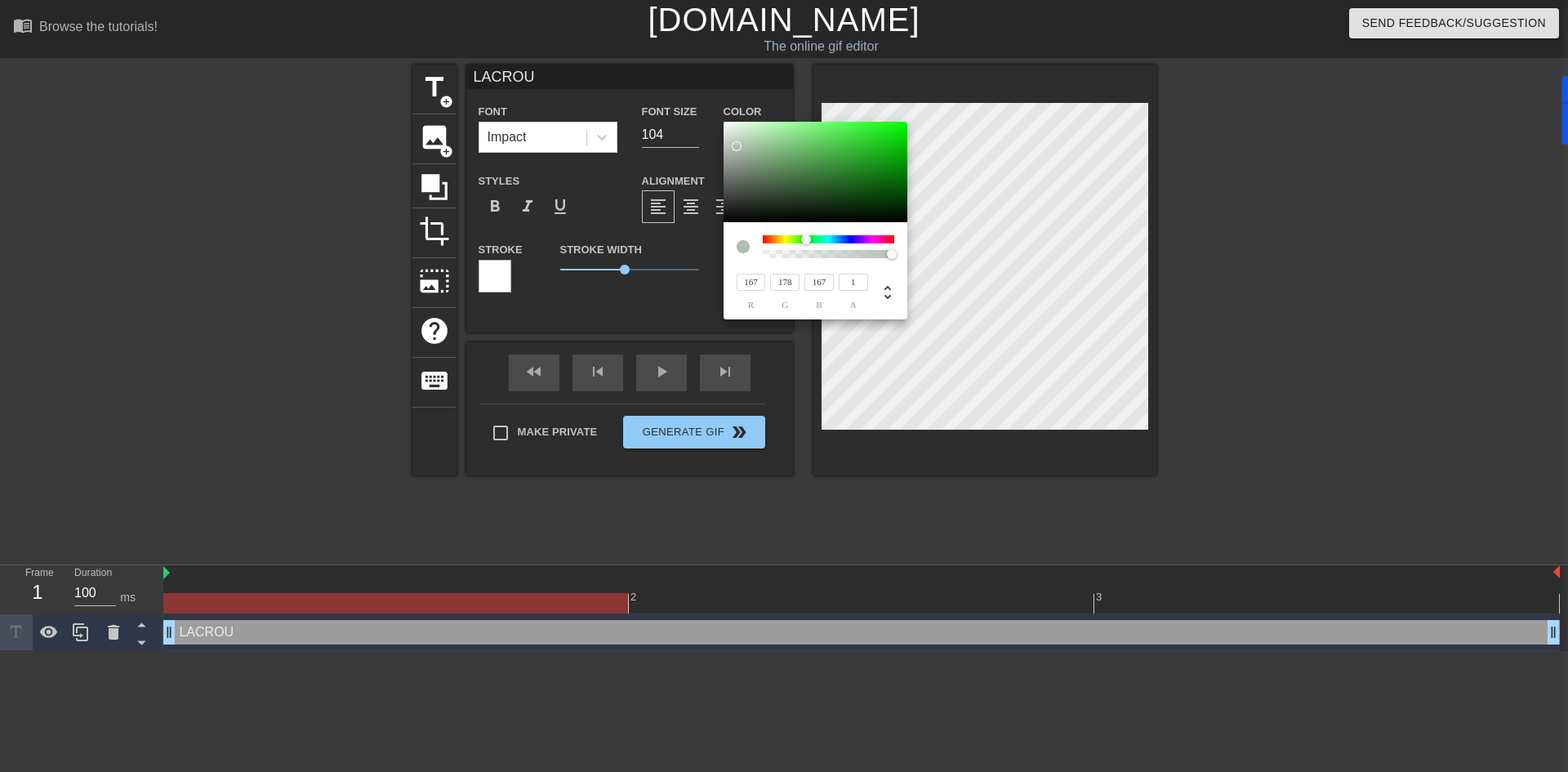
type input "180"
type input "169"
type input "196"
type input "209"
type input "196"
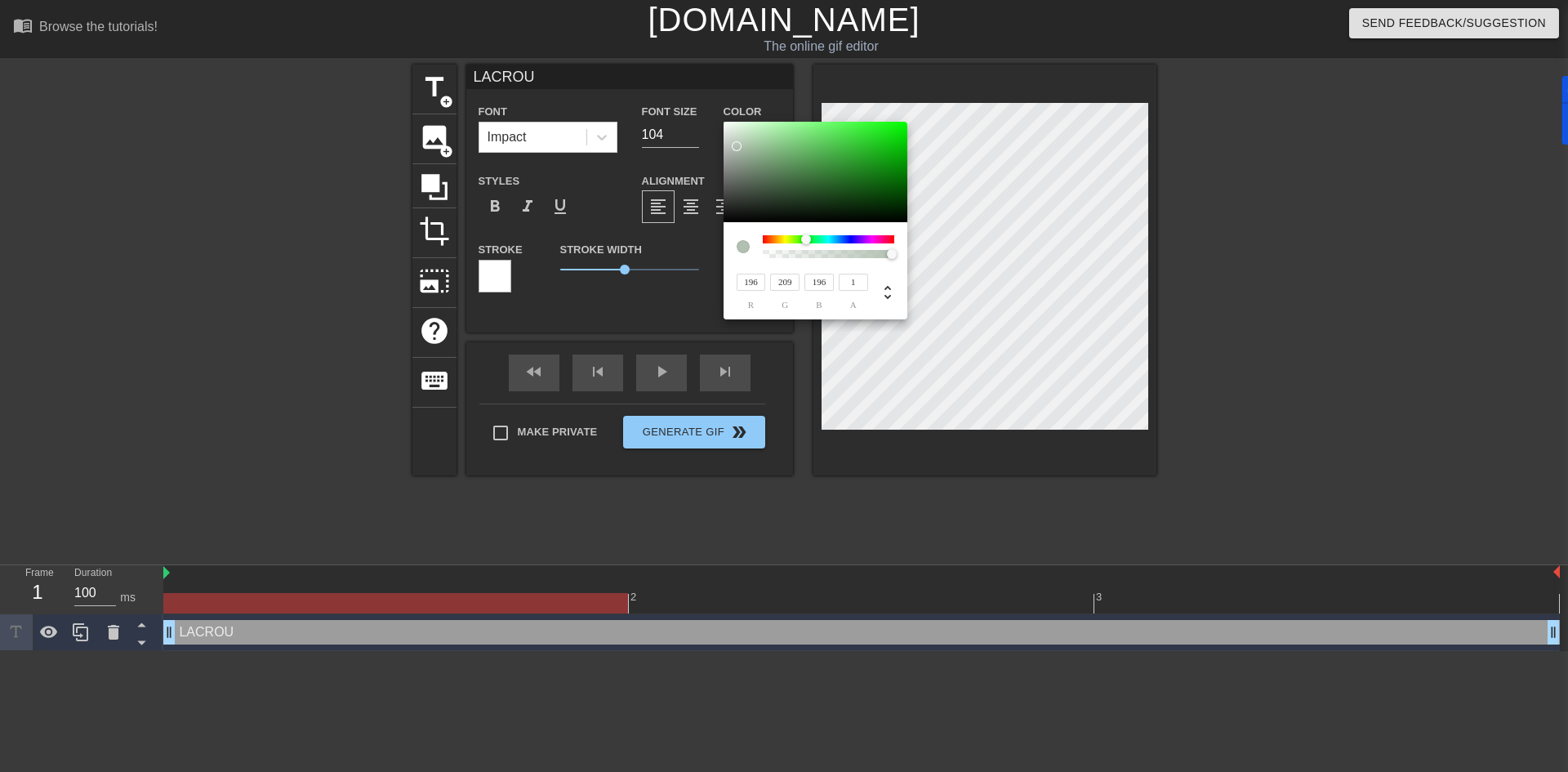
type input "244"
type input "252"
type input "244"
type input "251"
type input "255"
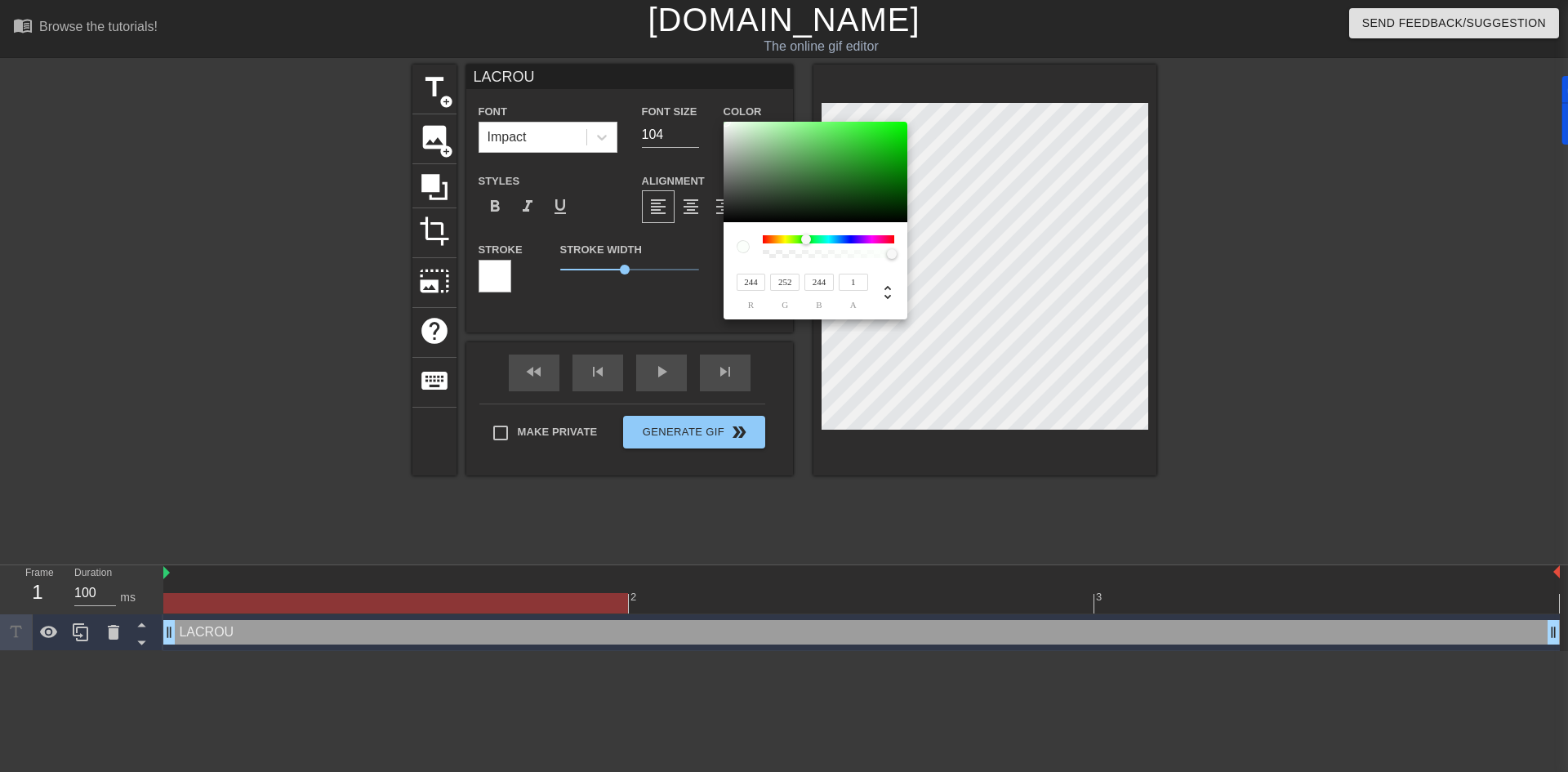
type input "251"
drag, startPoint x: 734, startPoint y: 152, endPoint x: 726, endPoint y: 116, distance: 36.9
click at [726, 116] on div "251 r 255 g 251 b 1 a" at bounding box center [784, 386] width 1568 height 772
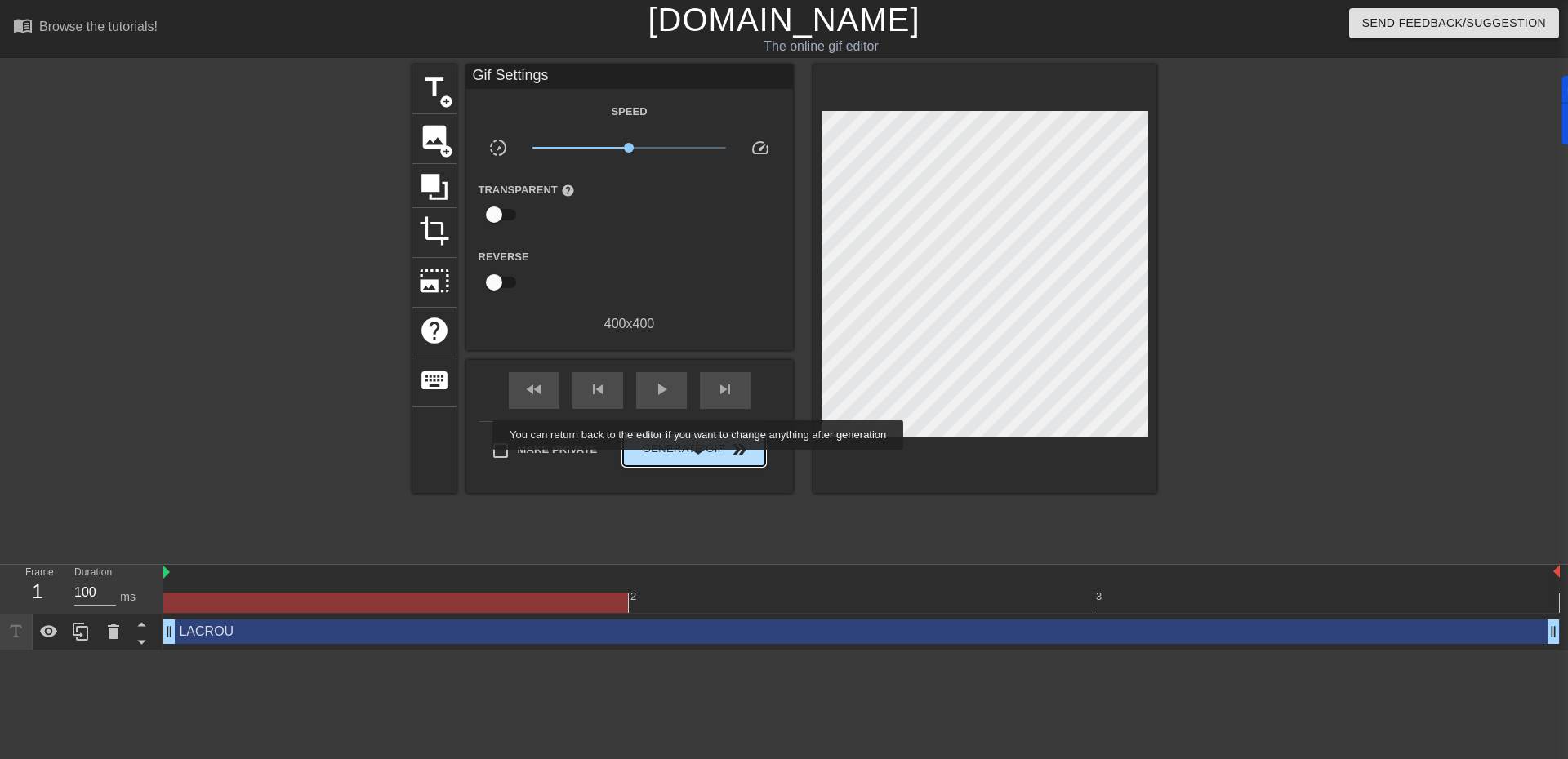
click at [700, 462] on button "Generate Gif double_arrow" at bounding box center [694, 450] width 141 height 32
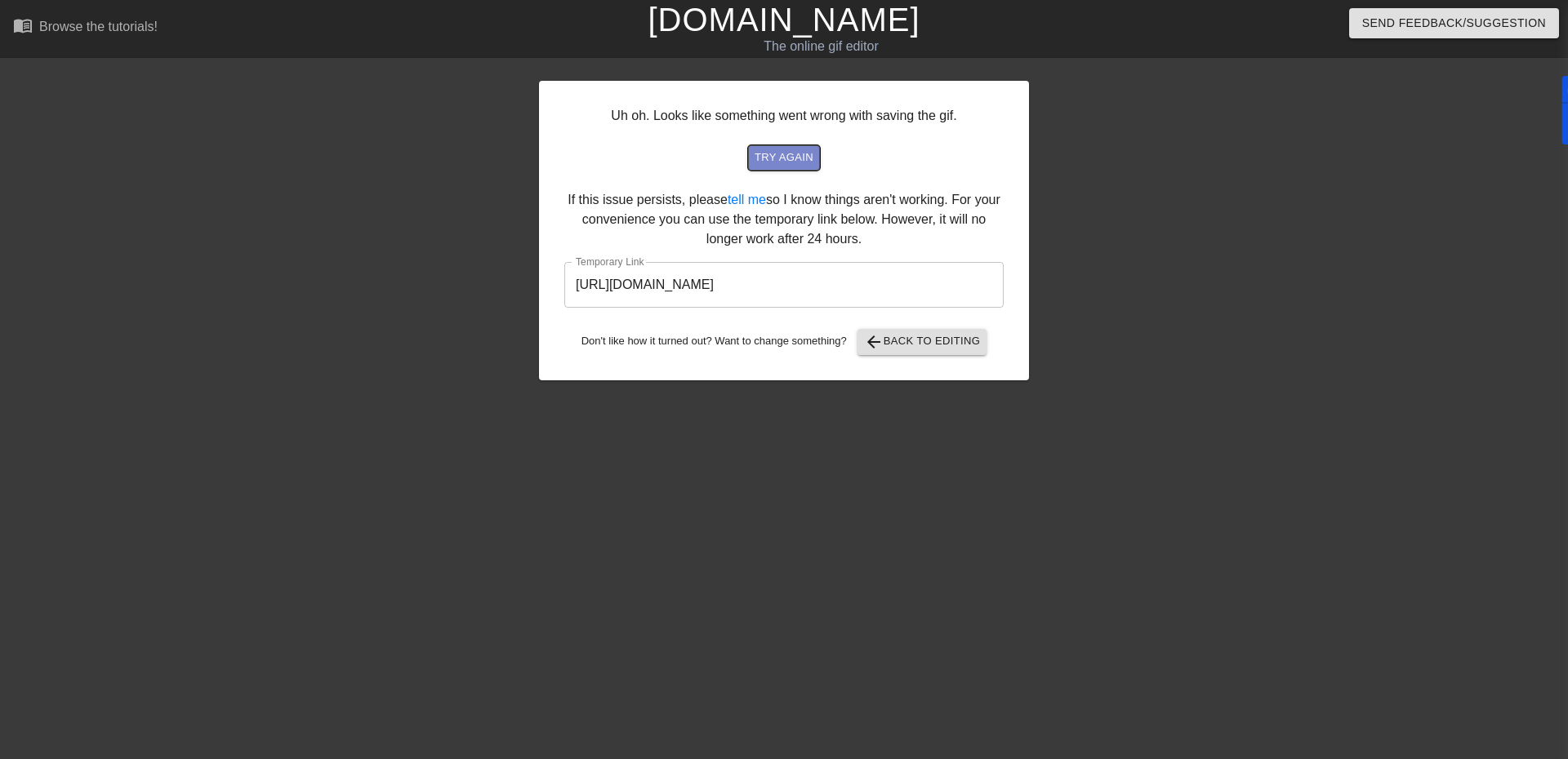
click at [794, 161] on span "try again" at bounding box center [783, 158] width 59 height 19
drag, startPoint x: 861, startPoint y: 399, endPoint x: 868, endPoint y: 166, distance: 233.1
click at [868, 166] on div "try again" at bounding box center [784, 158] width 401 height 25
click at [791, 156] on span "try again" at bounding box center [783, 158] width 59 height 19
click at [784, 166] on span "try again" at bounding box center [783, 158] width 59 height 19
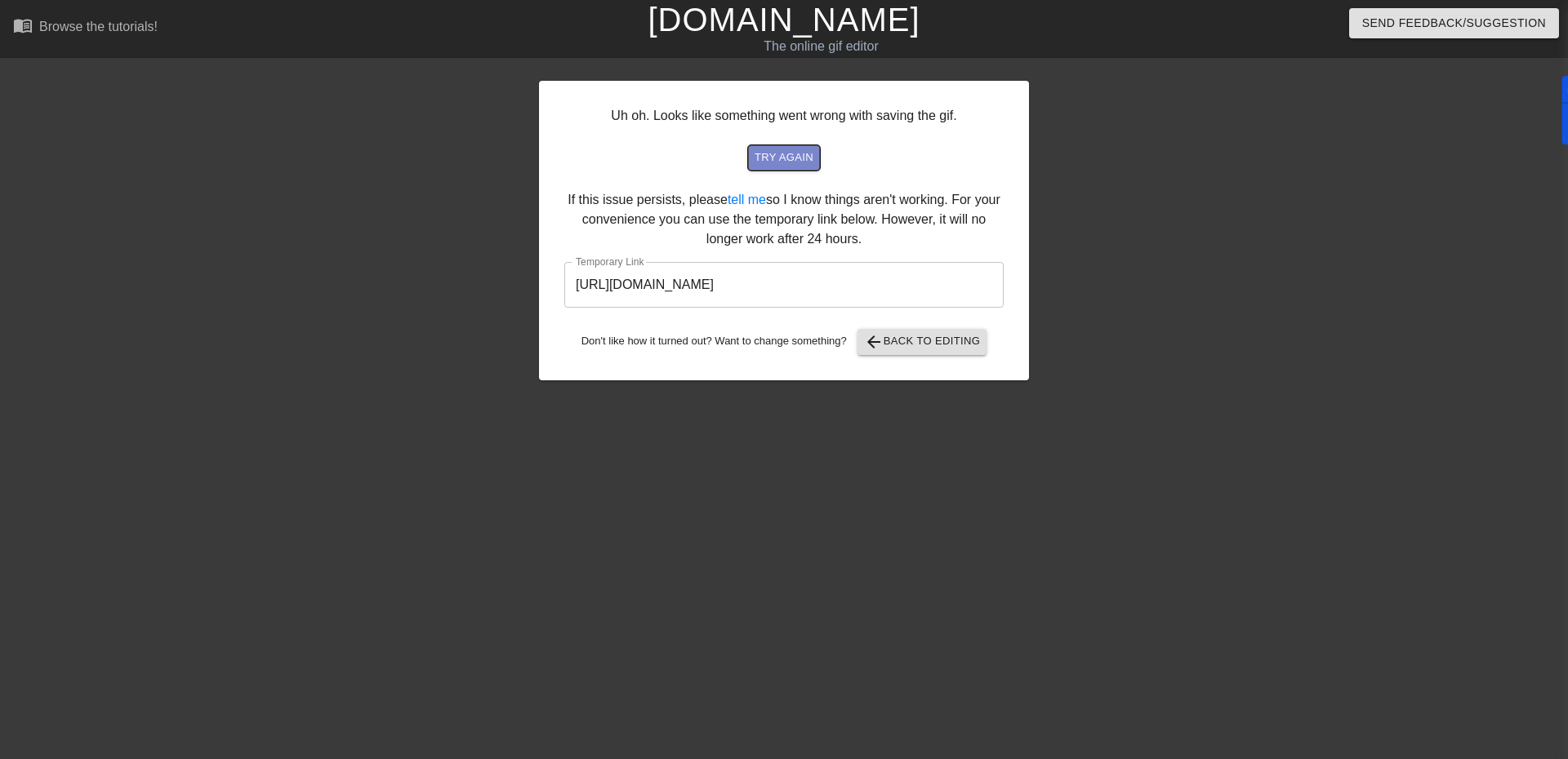
click at [793, 165] on span "try again" at bounding box center [783, 158] width 59 height 19
